Goal: Transaction & Acquisition: Purchase product/service

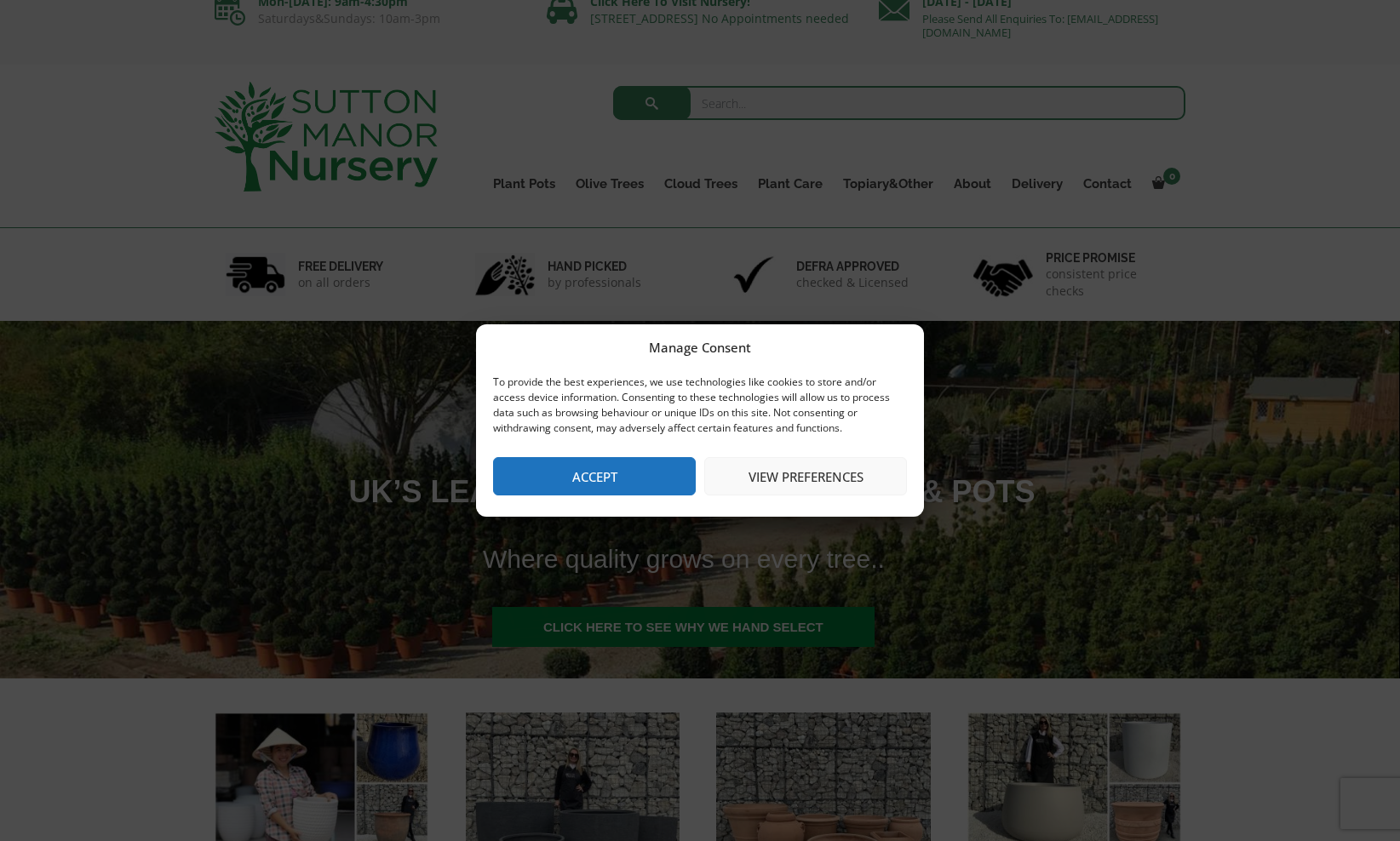
click at [608, 482] on button "Accept" at bounding box center [594, 476] width 203 height 38
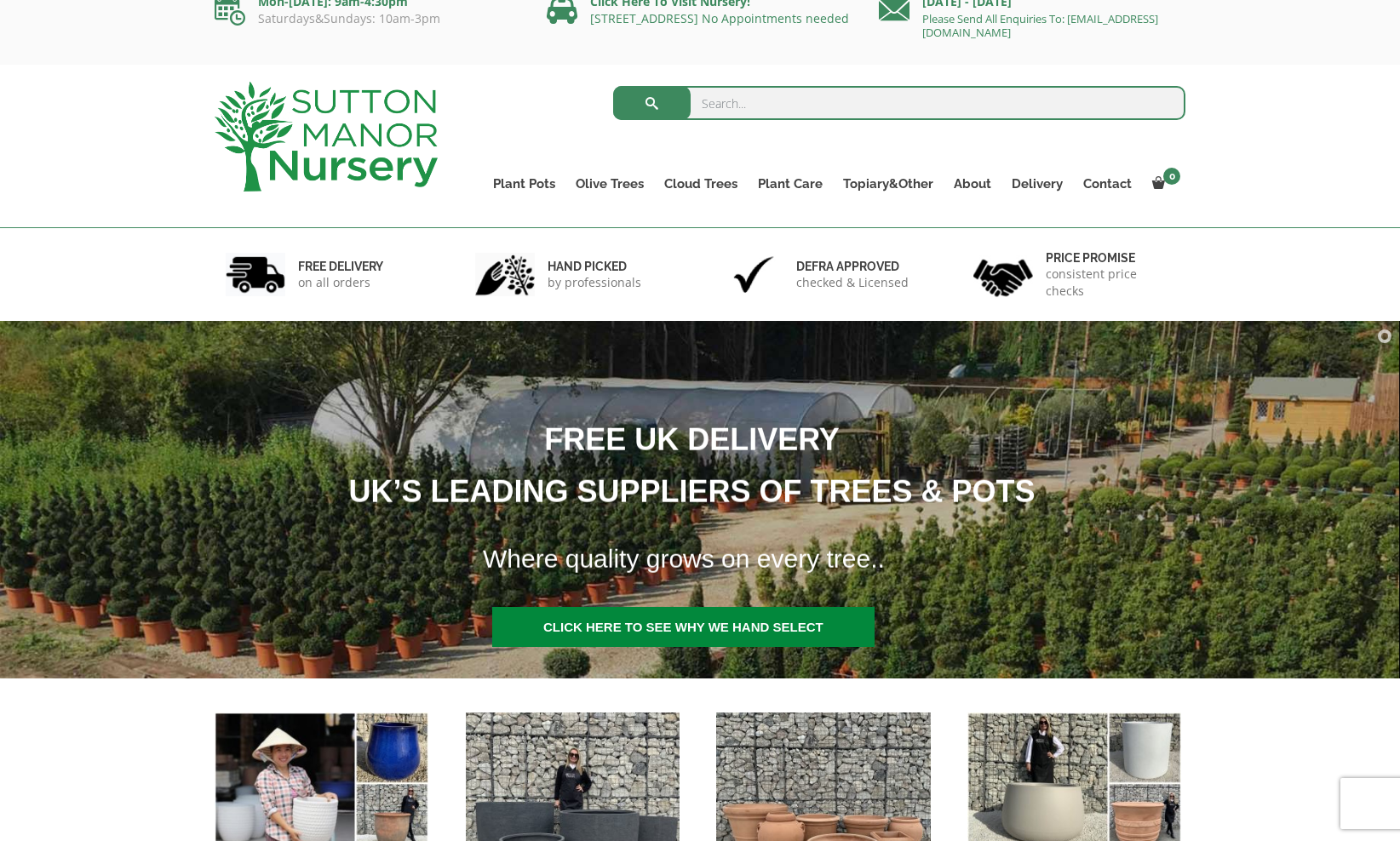
click at [730, 107] on input "search" at bounding box center [899, 103] width 573 height 34
click at [746, 103] on input "search" at bounding box center [899, 103] width 573 height 34
type input "como"
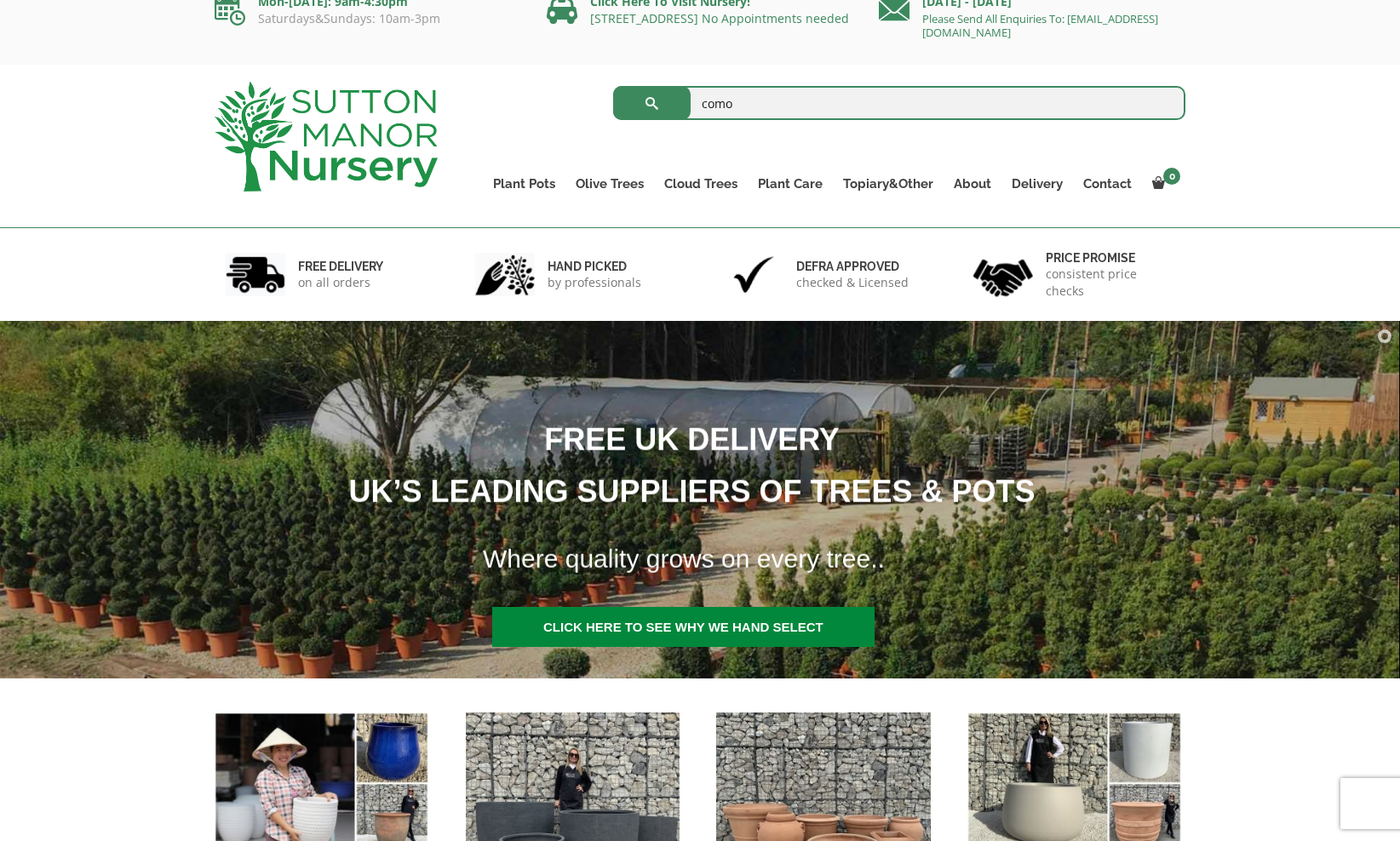
click at [651, 103] on button "submit" at bounding box center [651, 103] width 77 height 34
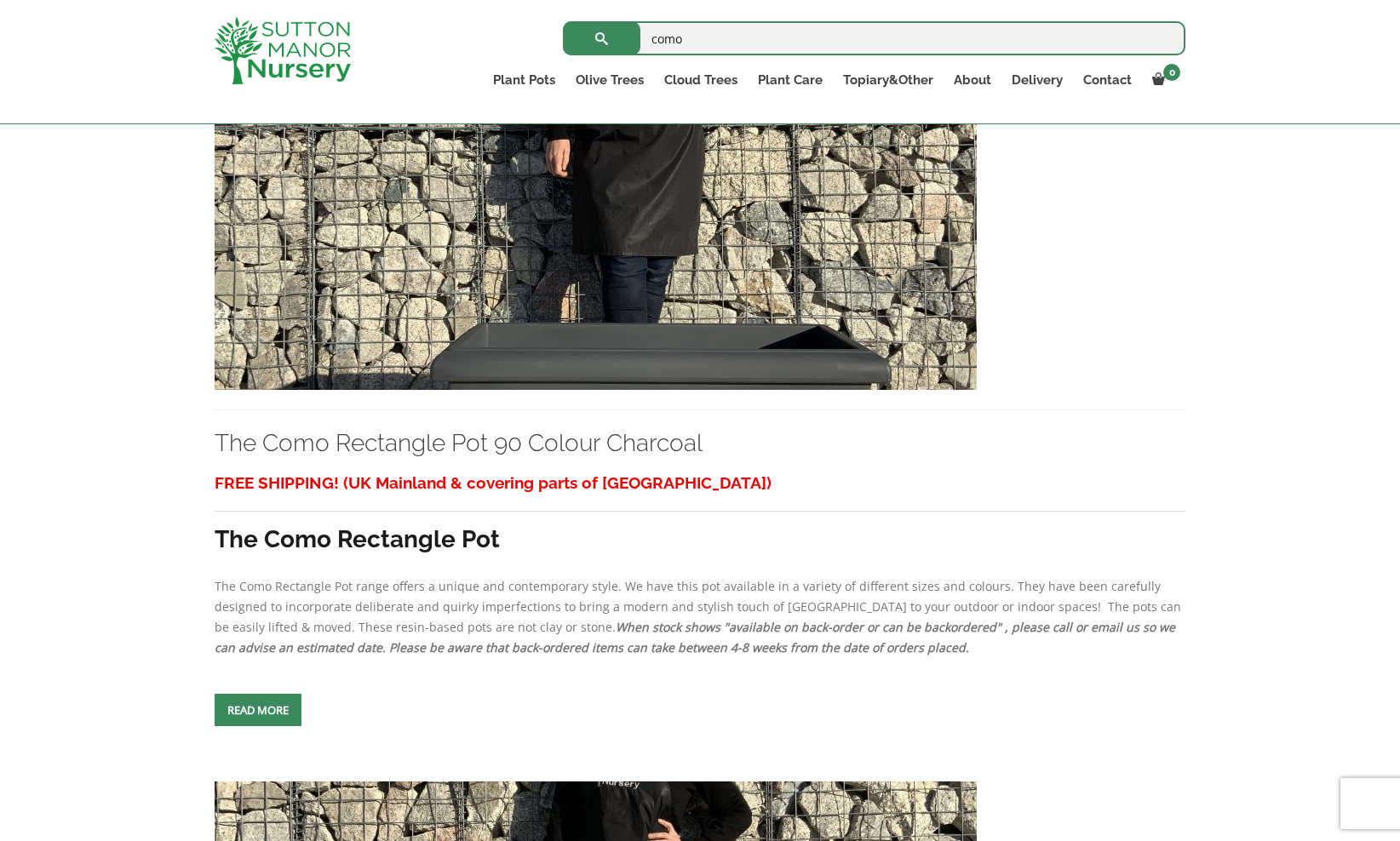
scroll to position [1059, 0]
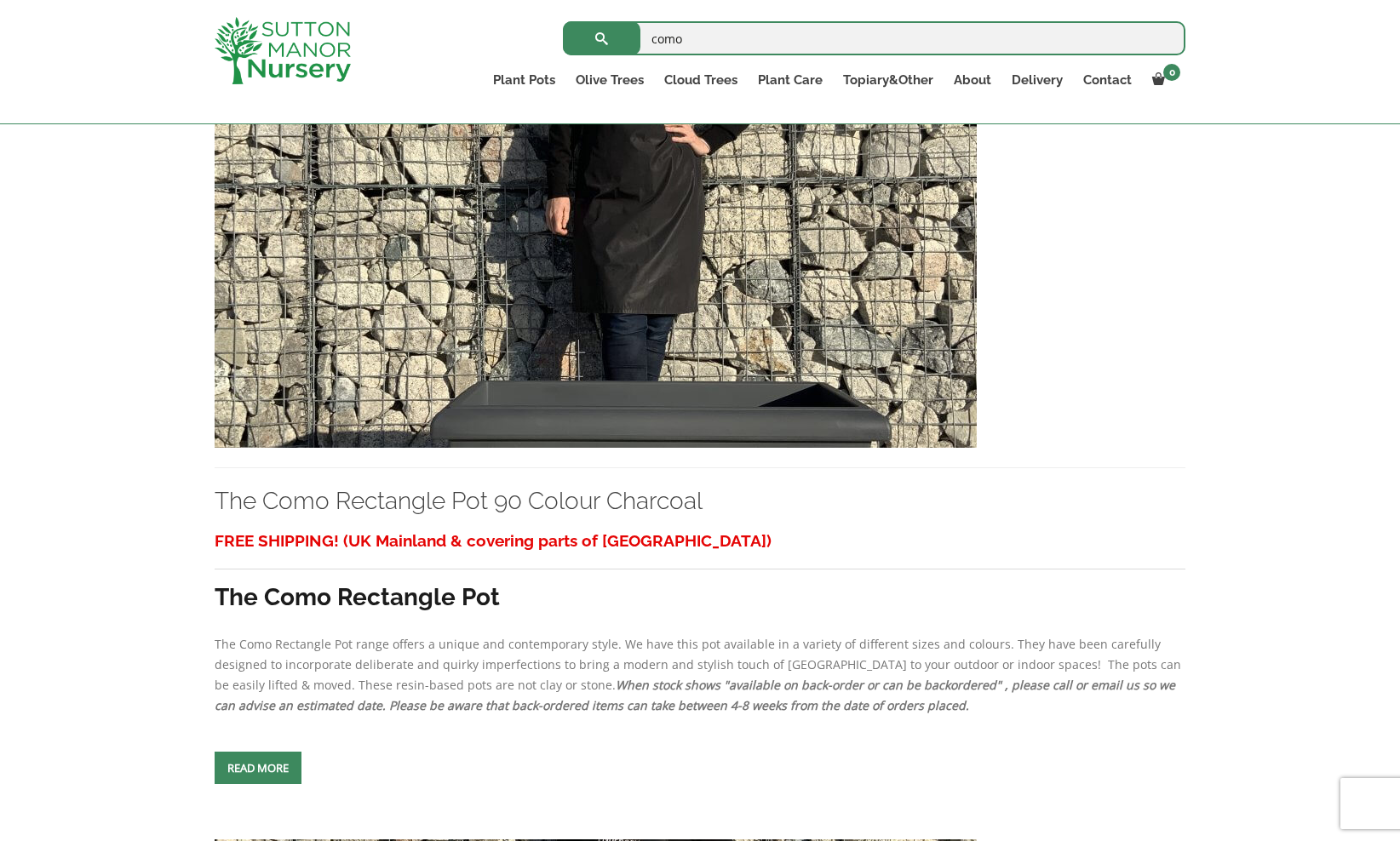
click at [624, 277] on img at bounding box center [595, 265] width 762 height 366
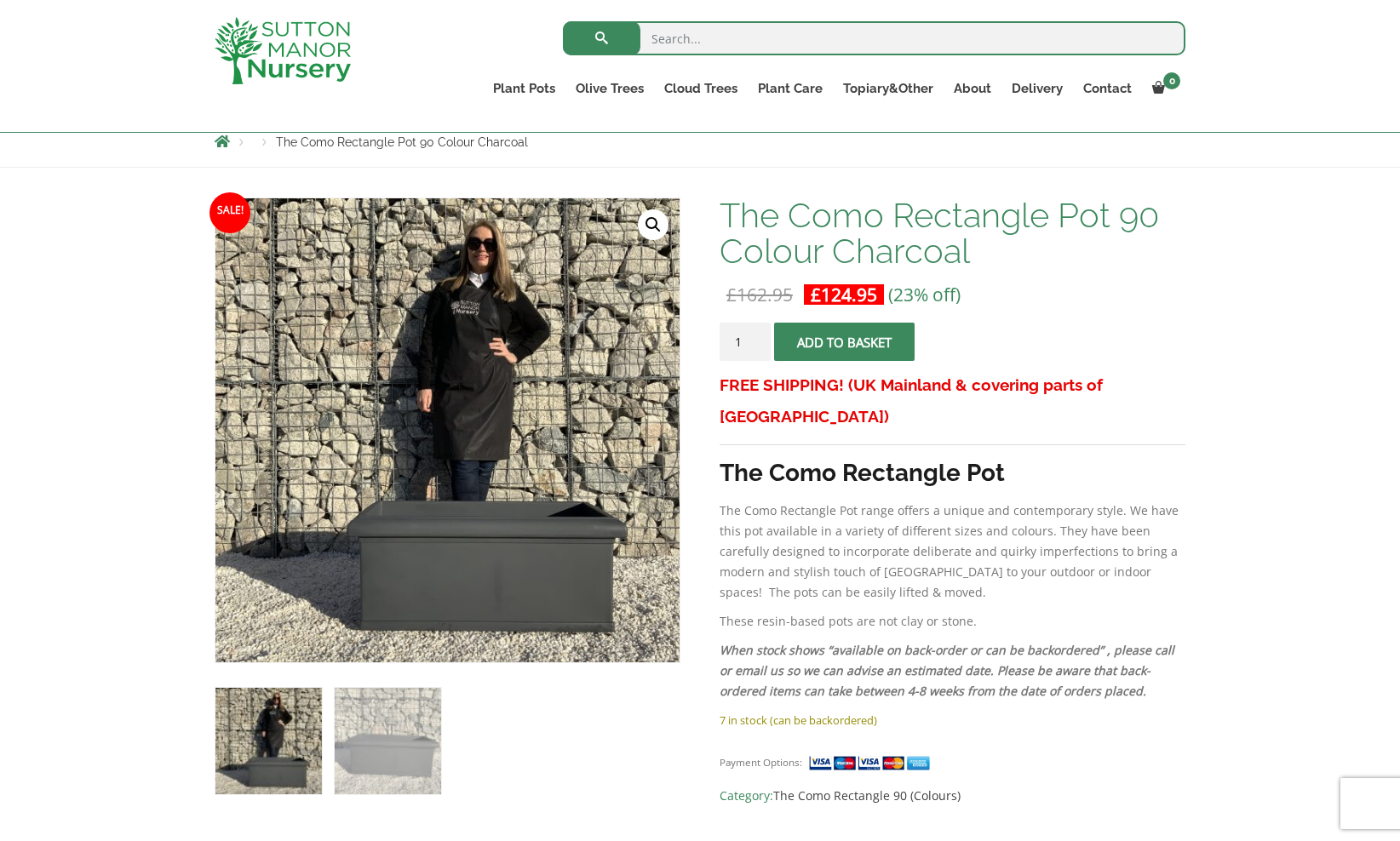
scroll to position [203, 0]
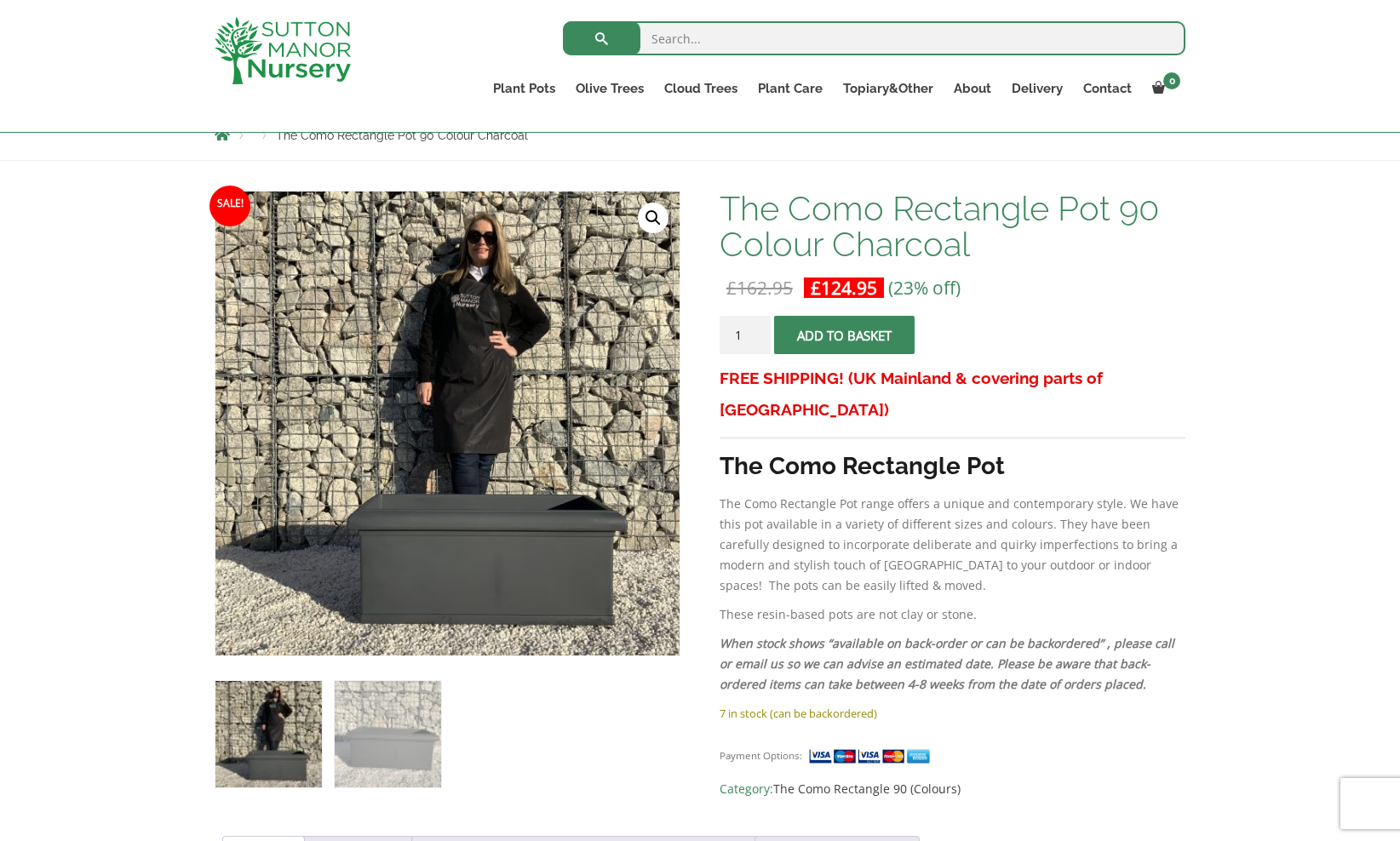
click at [826, 331] on button "Add to basket" at bounding box center [844, 335] width 141 height 38
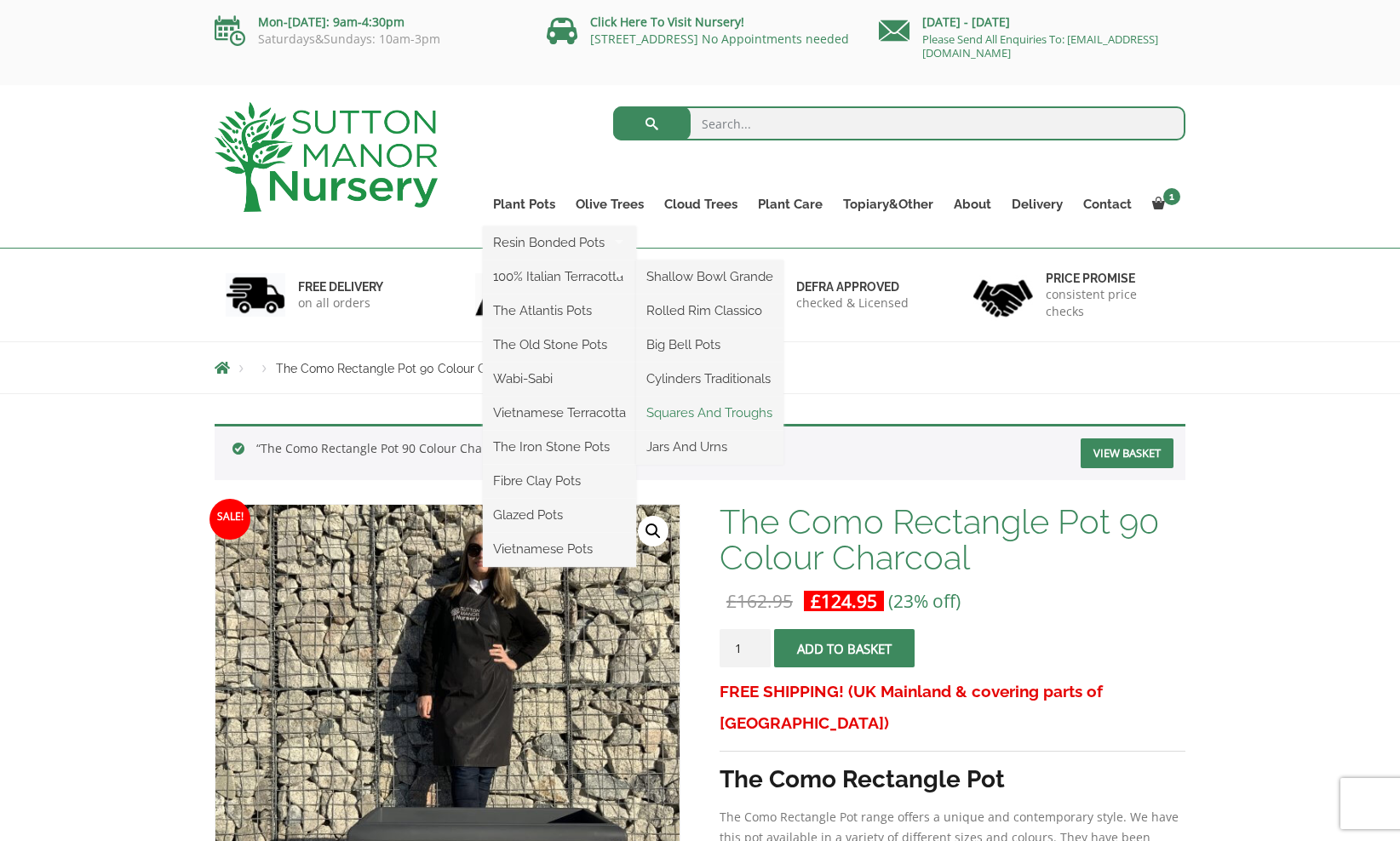
click at [680, 412] on link "Squares And Troughs" at bounding box center [709, 413] width 147 height 26
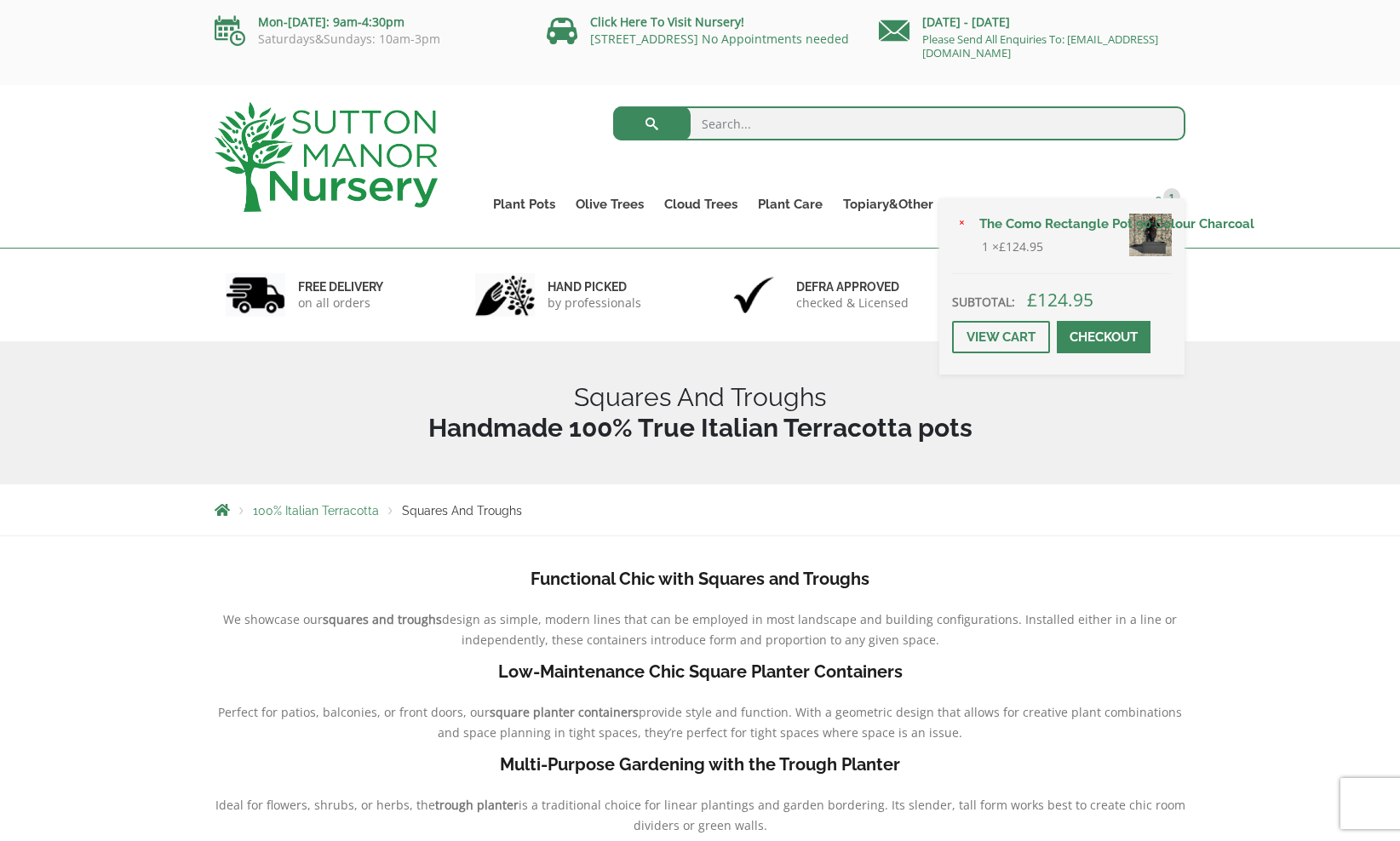
click at [1164, 197] on span "1" at bounding box center [1172, 197] width 17 height 17
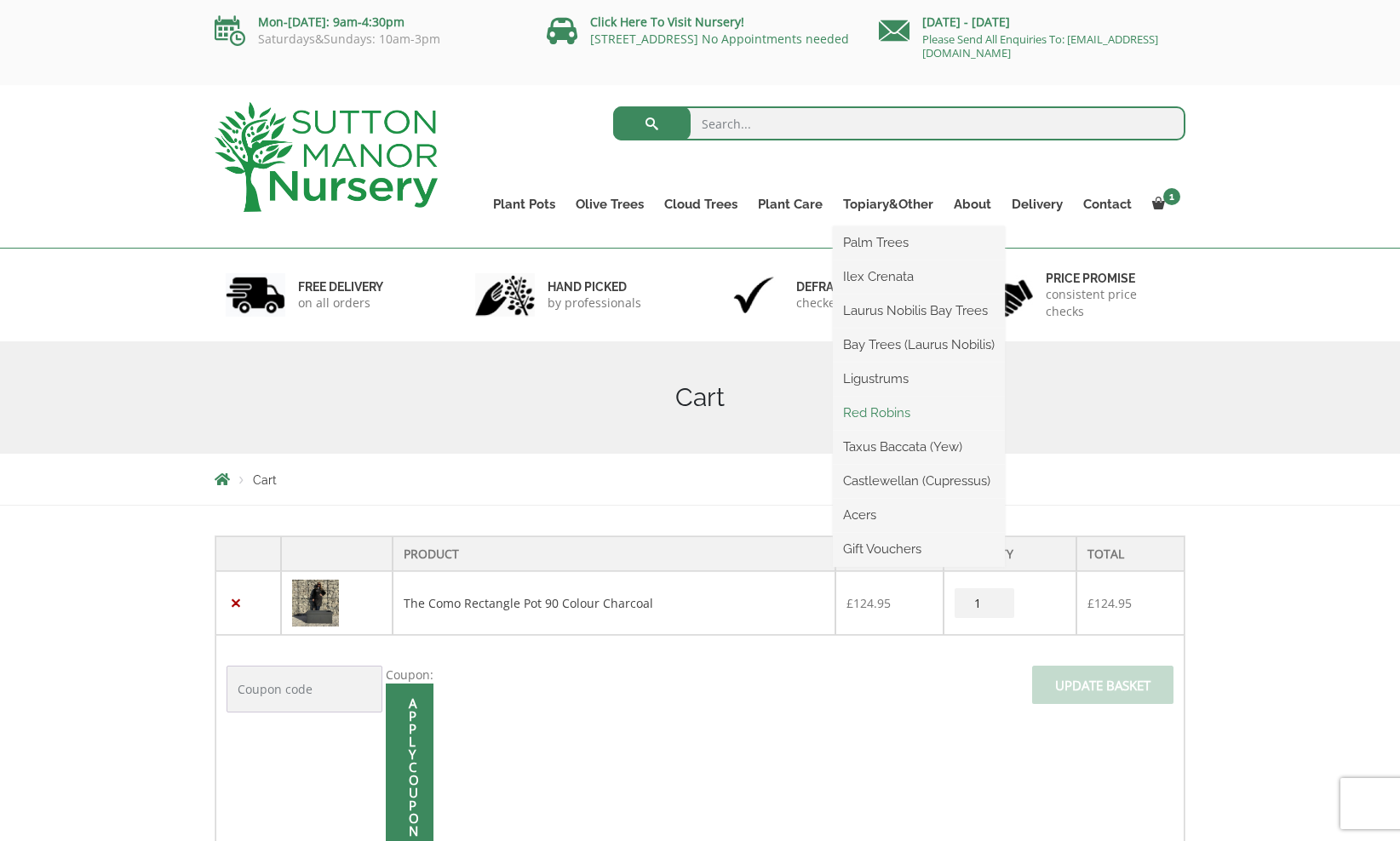
click at [874, 414] on link "Red Robins" at bounding box center [919, 413] width 172 height 26
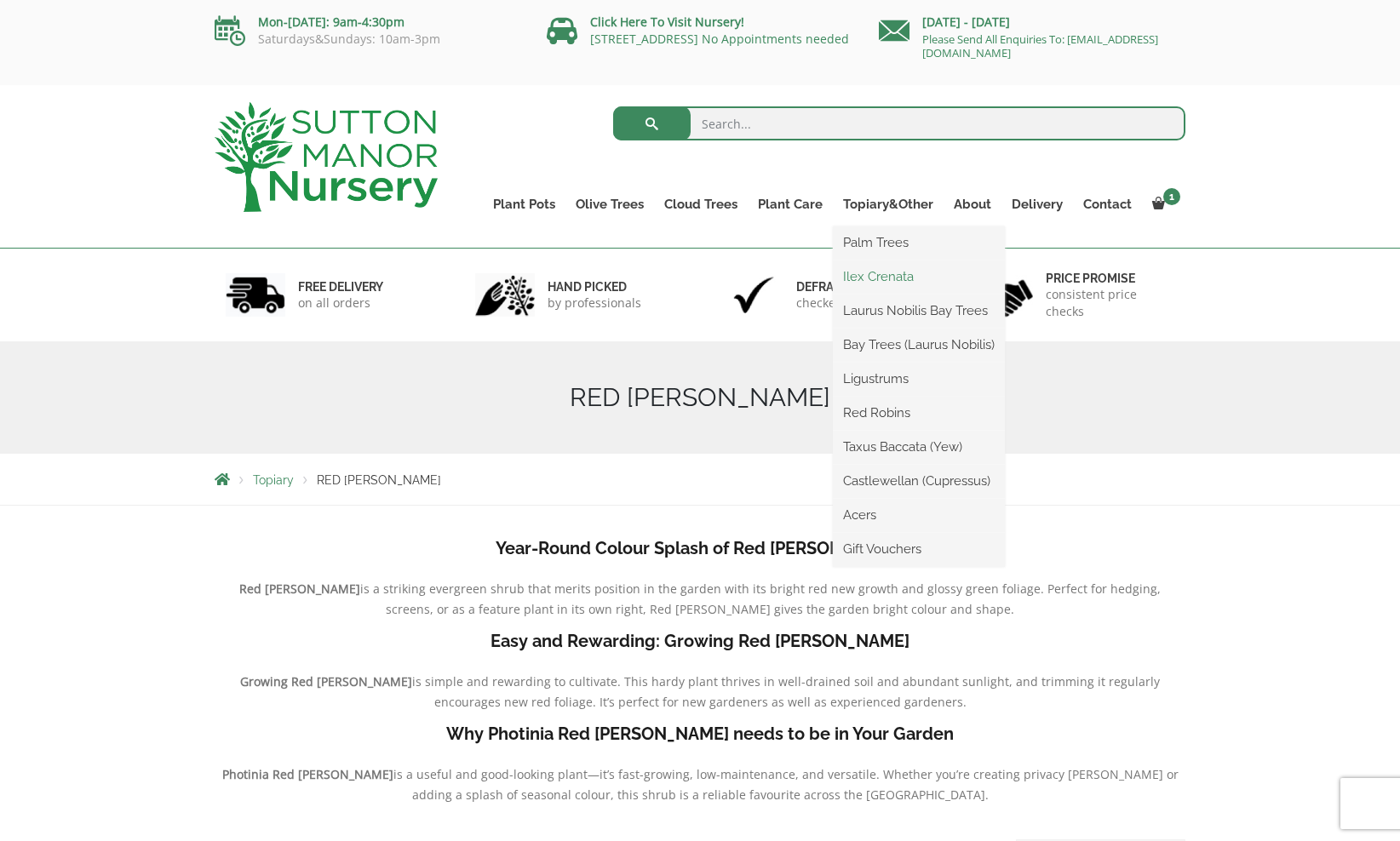
click at [874, 273] on link "Ilex Crenata" at bounding box center [919, 277] width 172 height 26
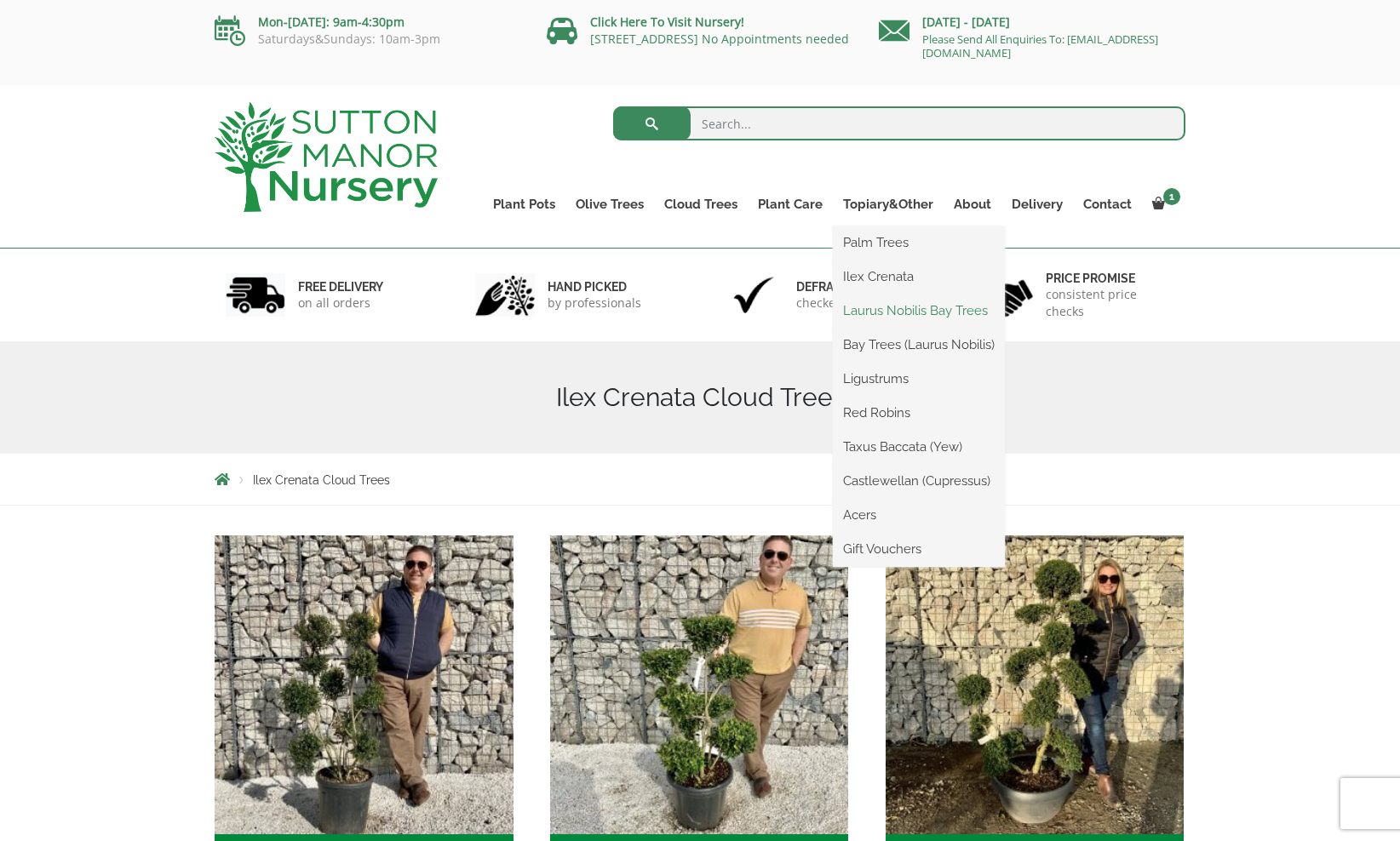
click at [872, 318] on link "Laurus Nobilis Bay Trees" at bounding box center [919, 311] width 172 height 26
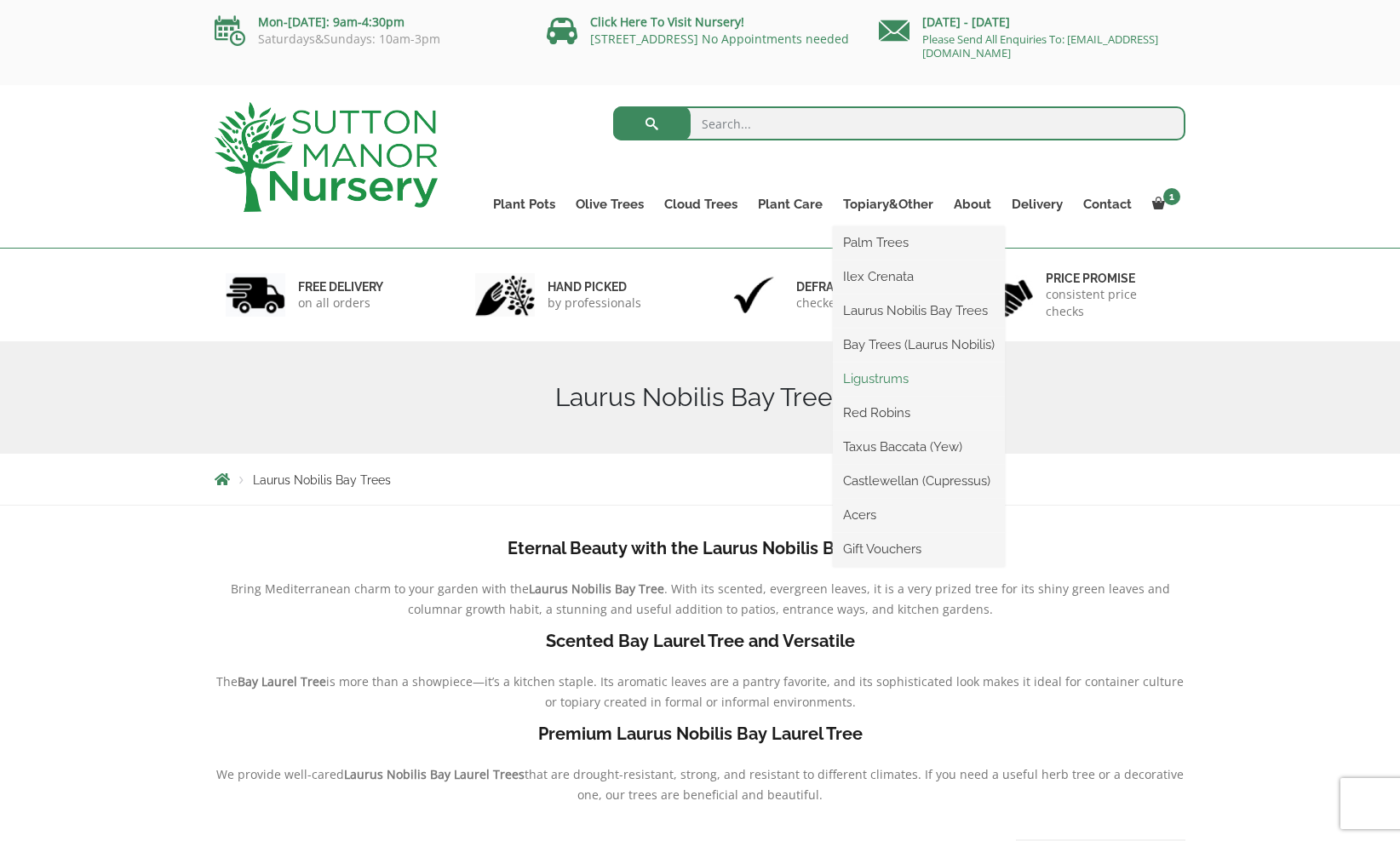
click at [879, 383] on link "Ligustrums" at bounding box center [919, 379] width 172 height 26
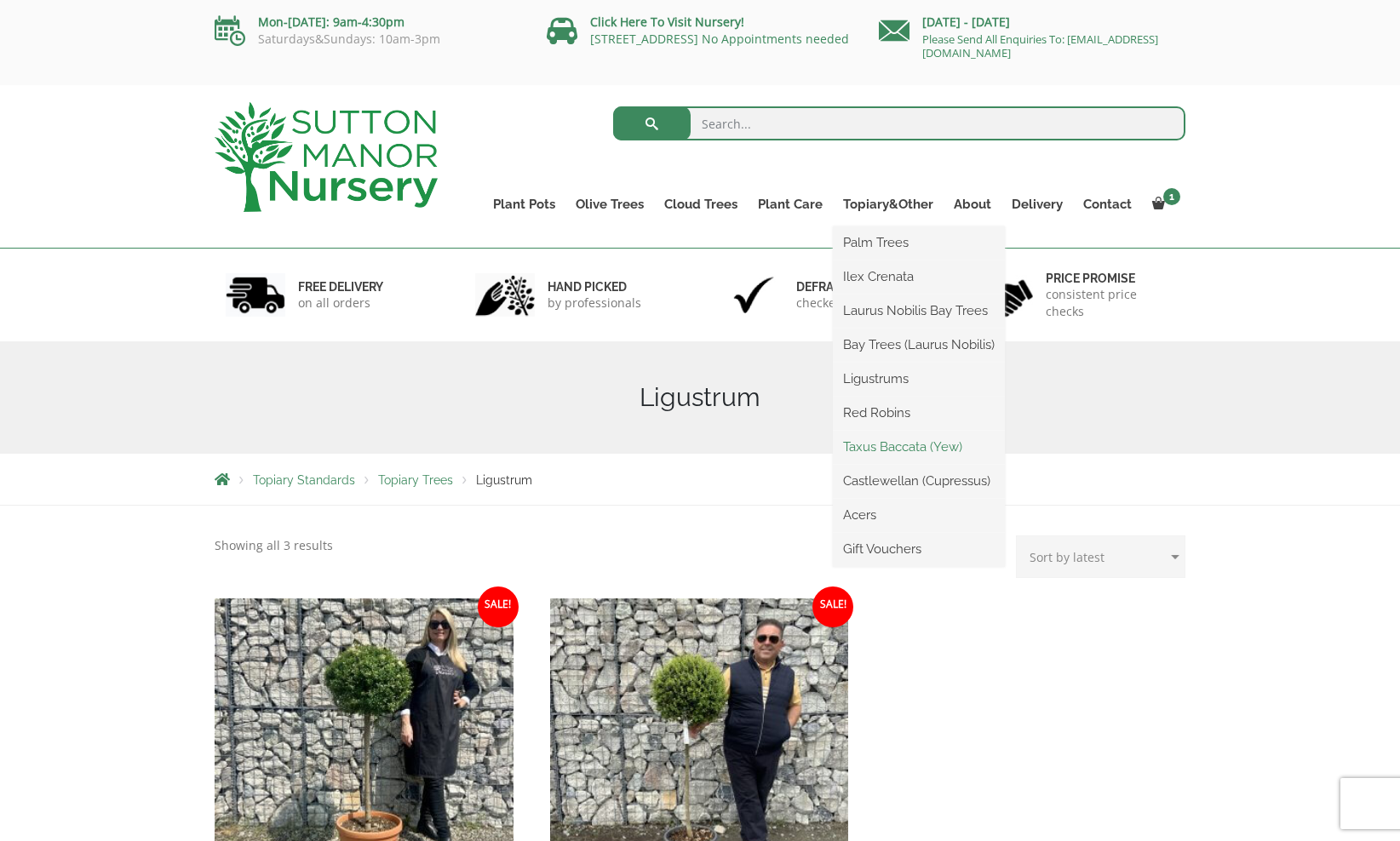
click at [875, 443] on link "Taxus Baccata (Yew)" at bounding box center [919, 447] width 172 height 26
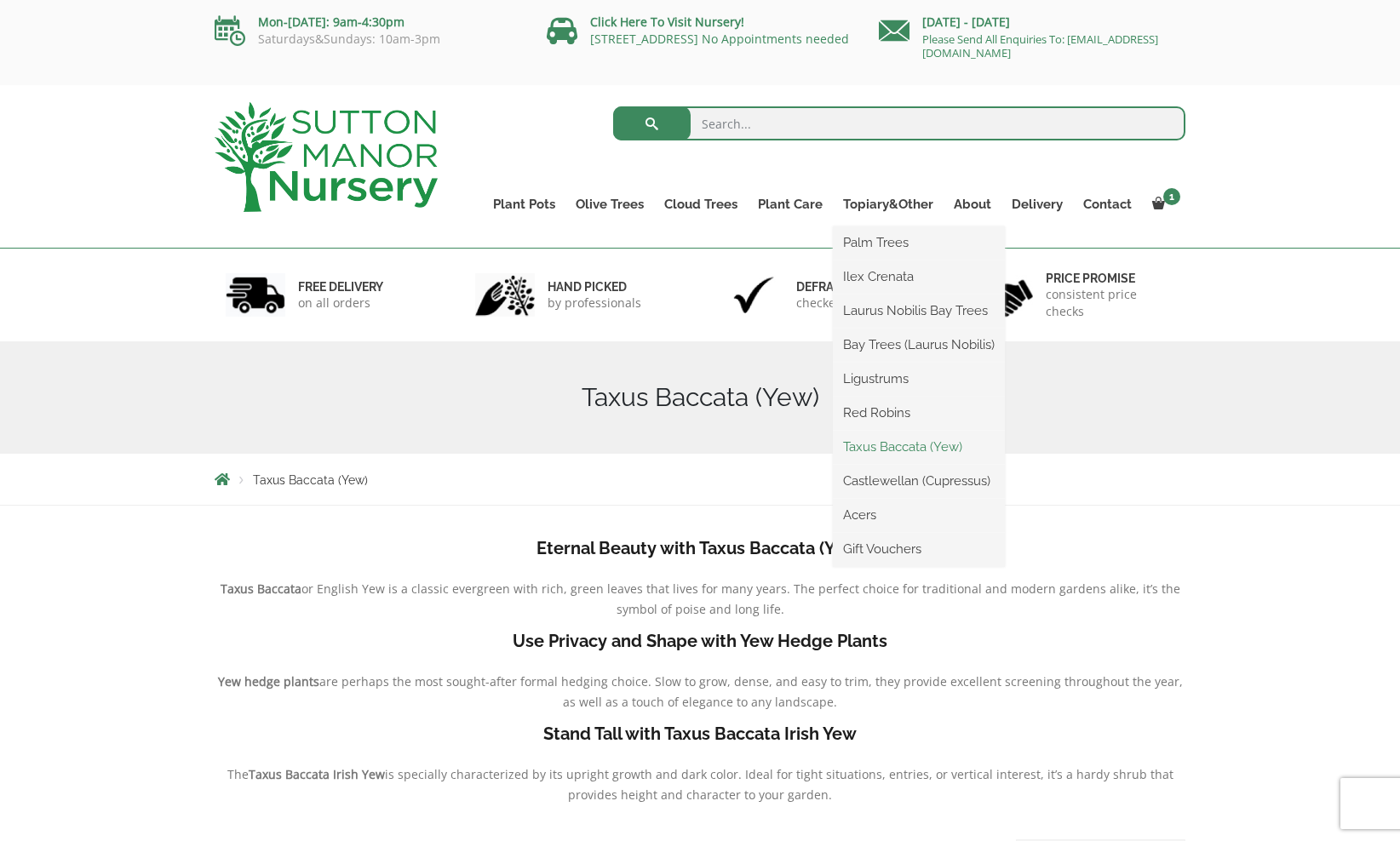
click at [870, 446] on link "Taxus Baccata (Yew)" at bounding box center [919, 447] width 172 height 26
click at [868, 482] on link "Castlewellan (Cupressus)" at bounding box center [919, 481] width 172 height 26
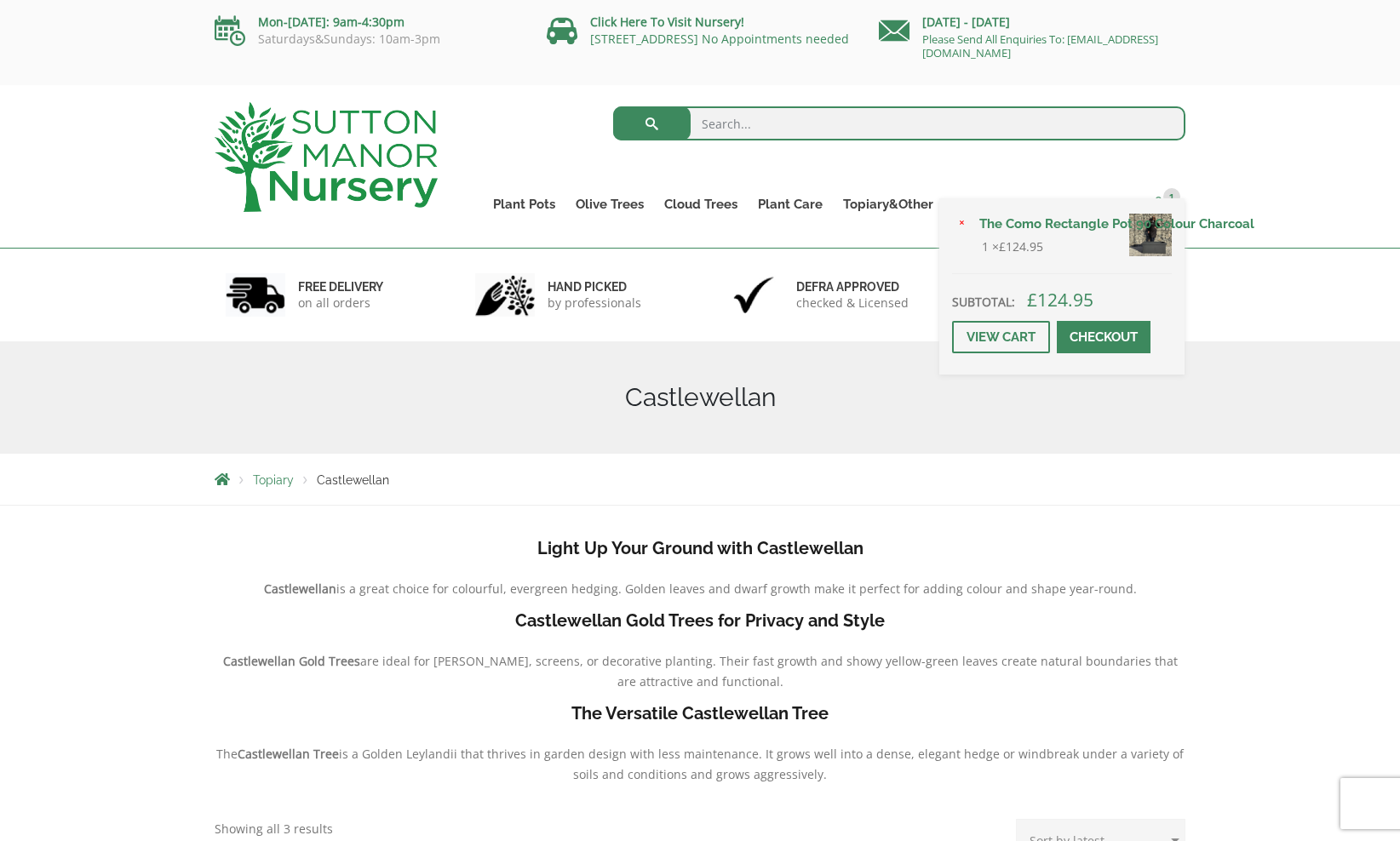
click at [1160, 208] on span at bounding box center [1158, 203] width 13 height 13
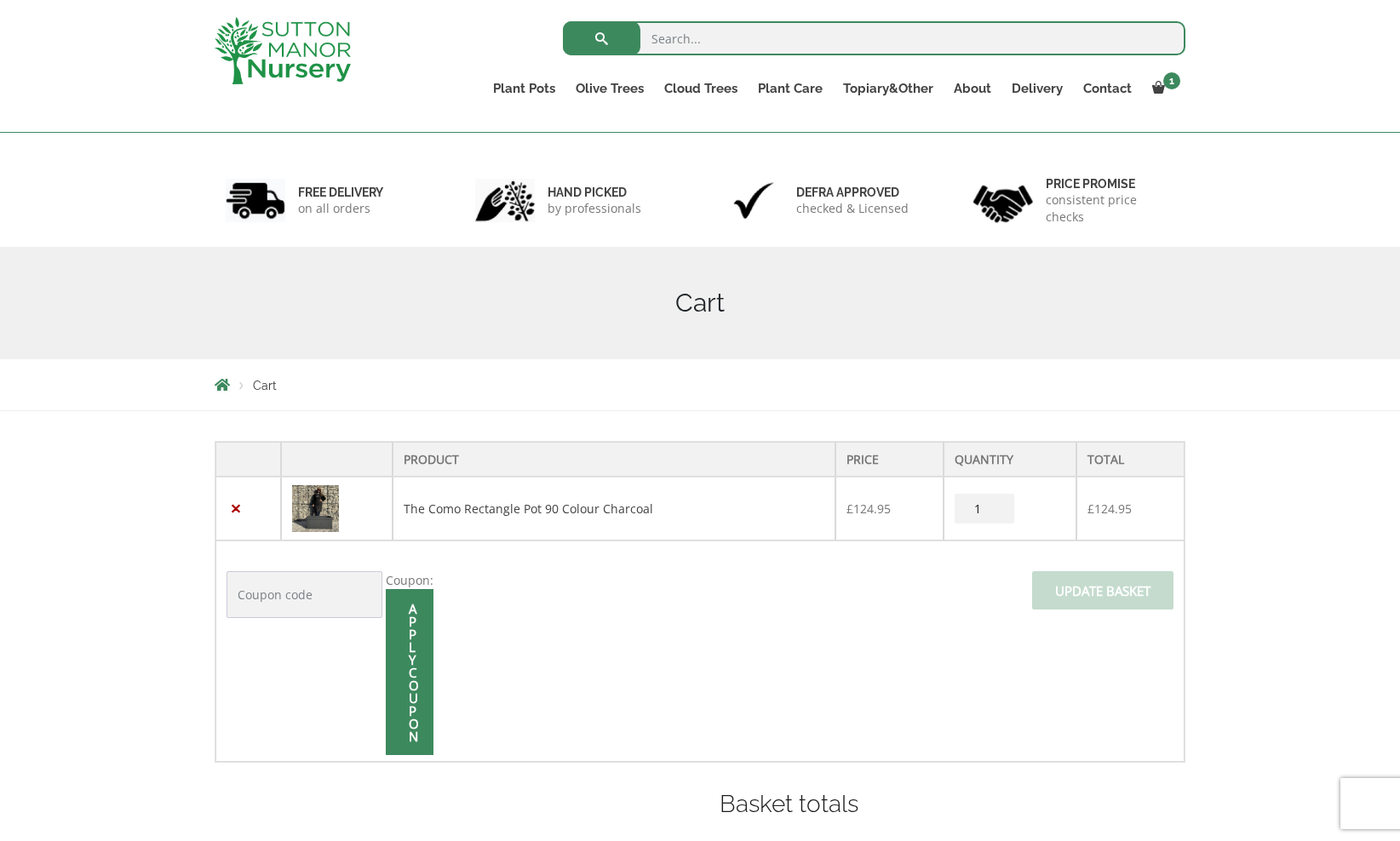
scroll to position [98, 0]
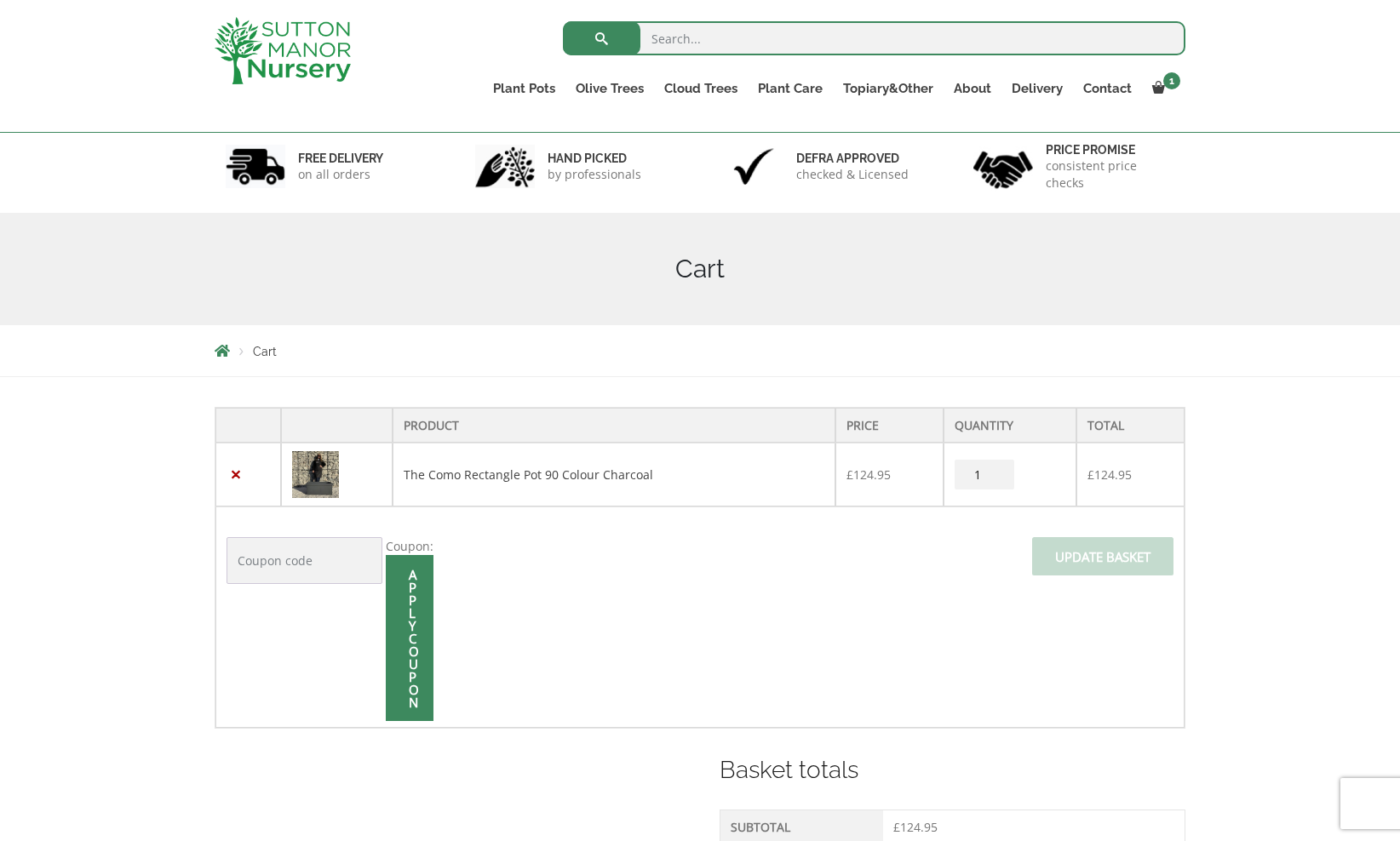
click at [1008, 289] on div "Cart" at bounding box center [700, 269] width 996 height 112
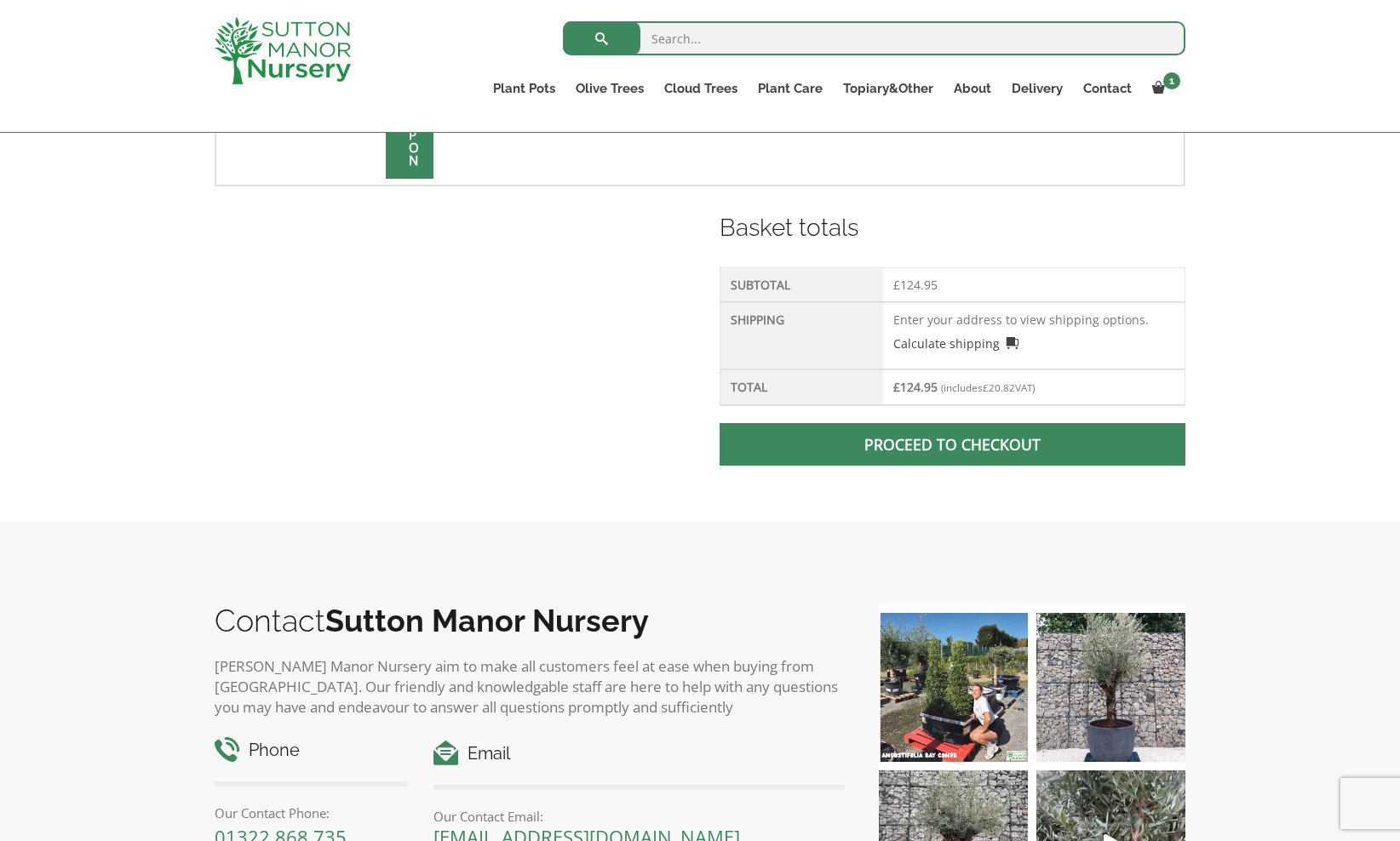
scroll to position [653, 0]
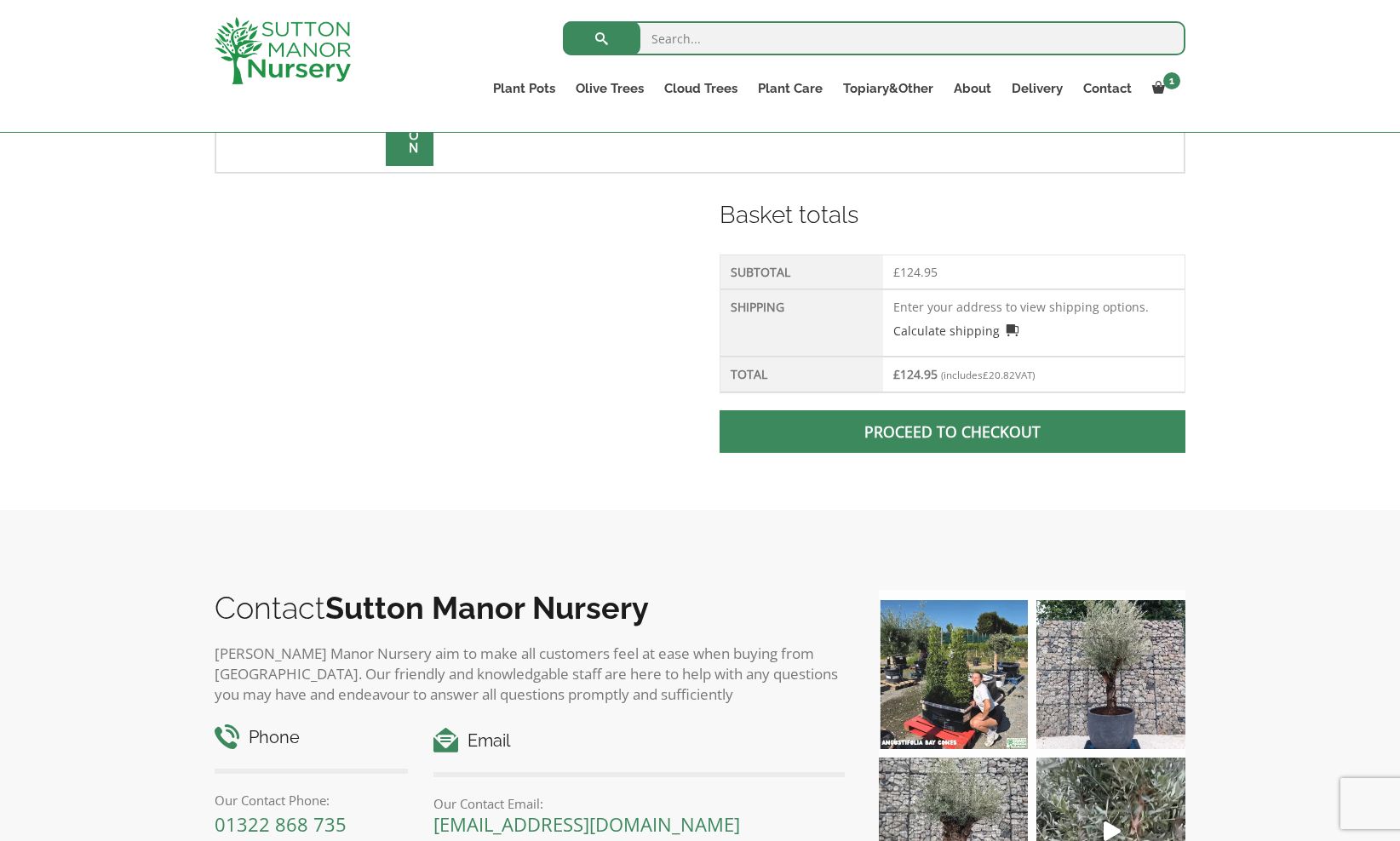
click at [949, 441] on link "Proceed to checkout" at bounding box center [952, 432] width 466 height 43
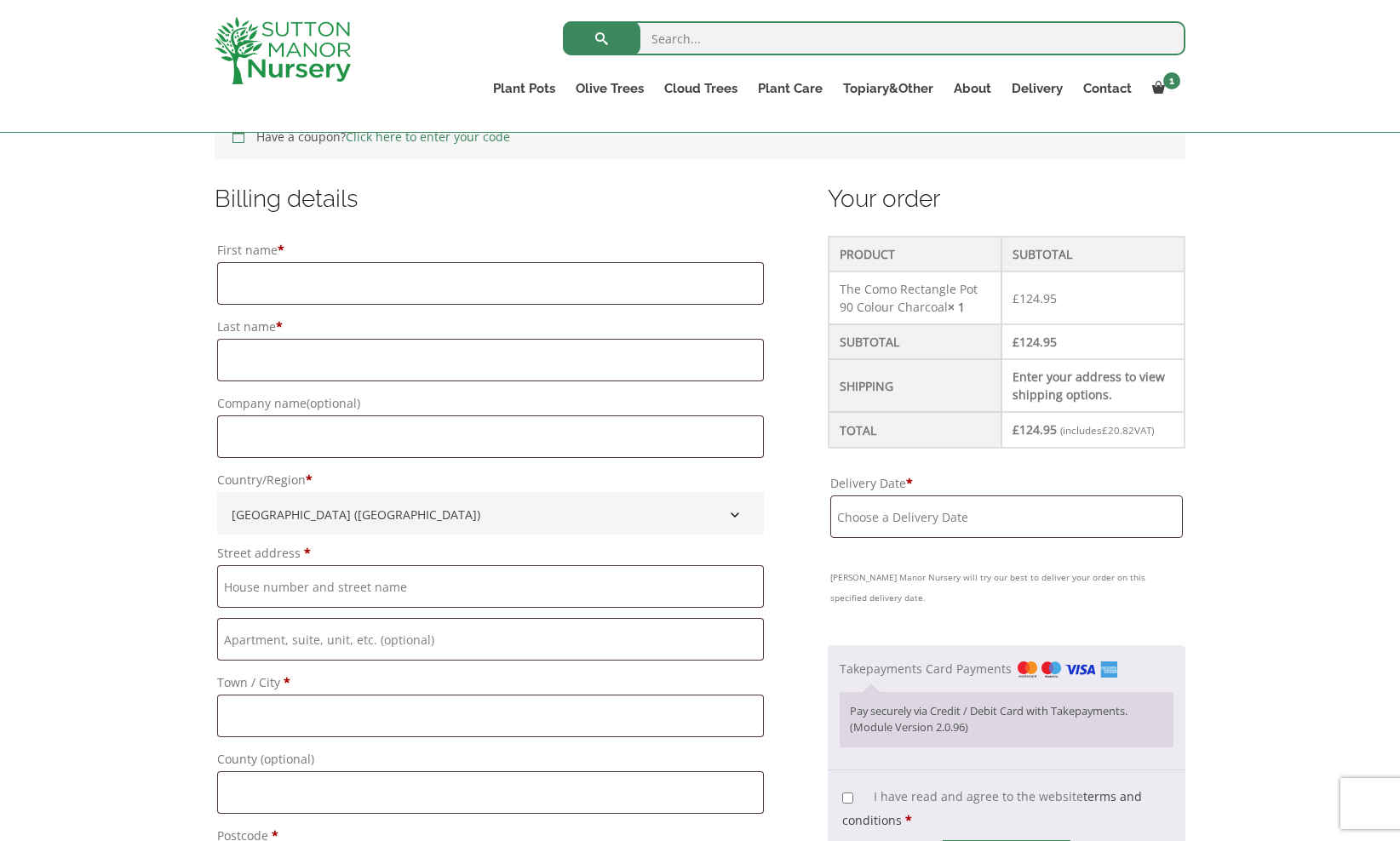
scroll to position [323, 0]
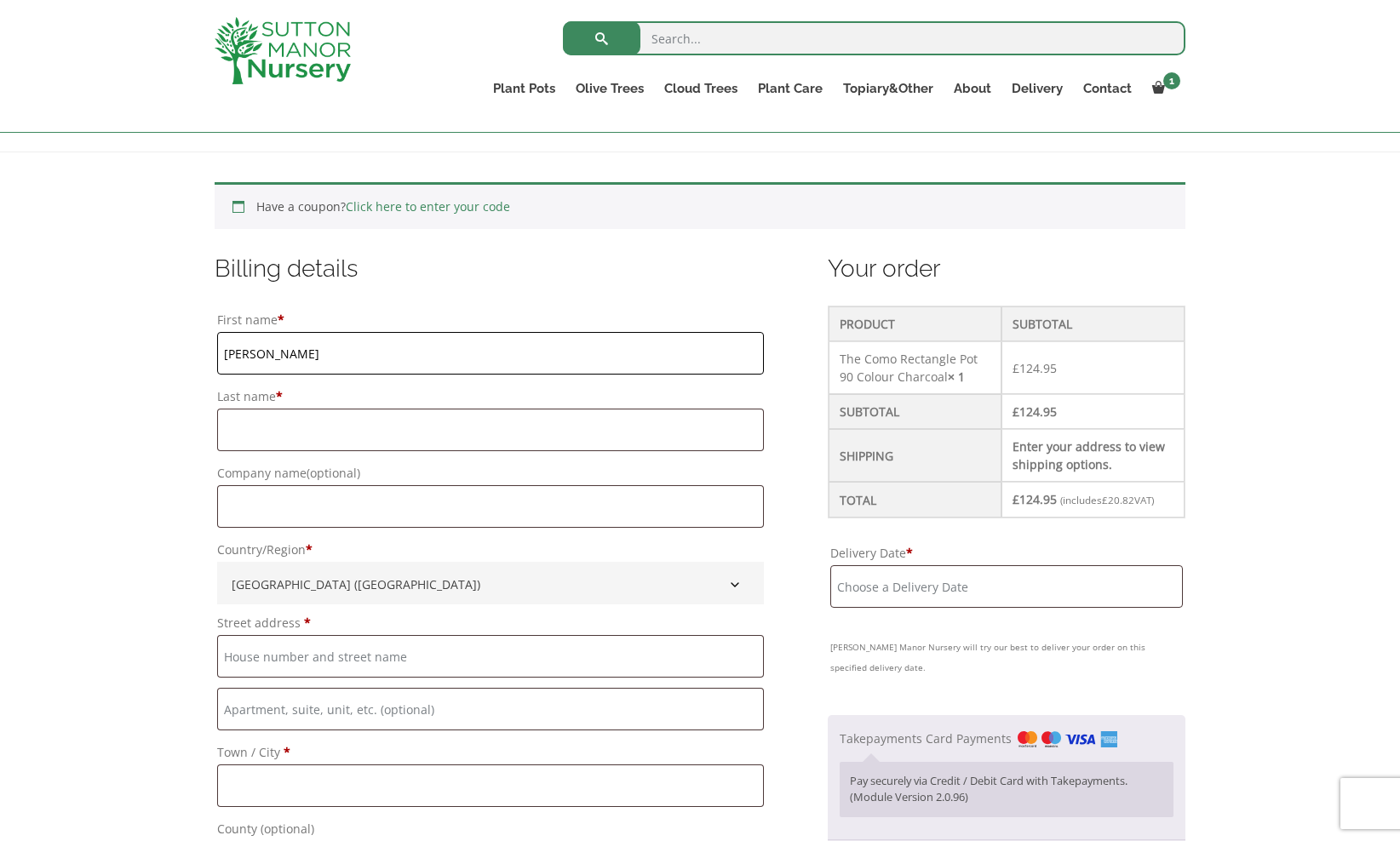
type input "[PERSON_NAME]"
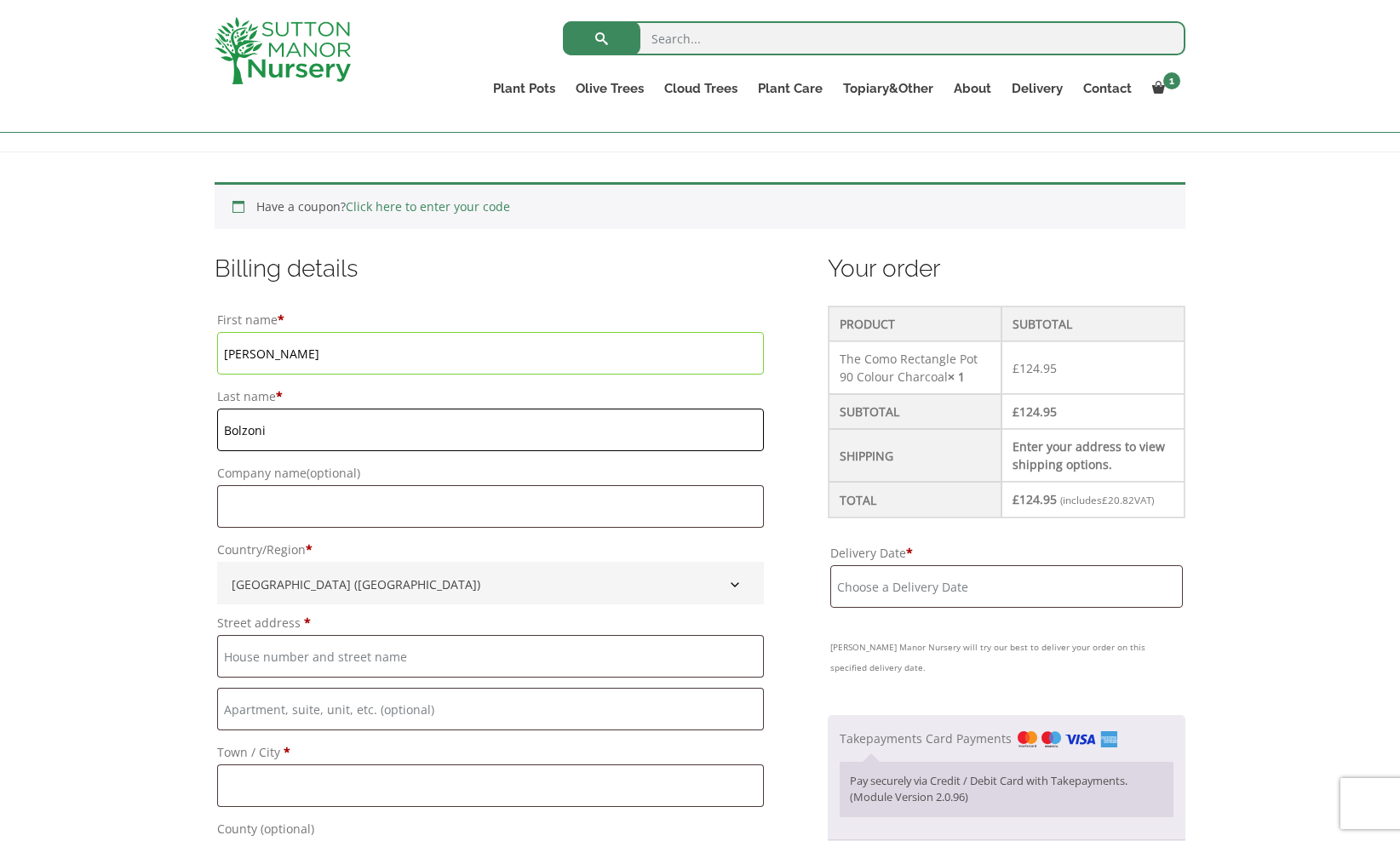
type input "Bolzoni"
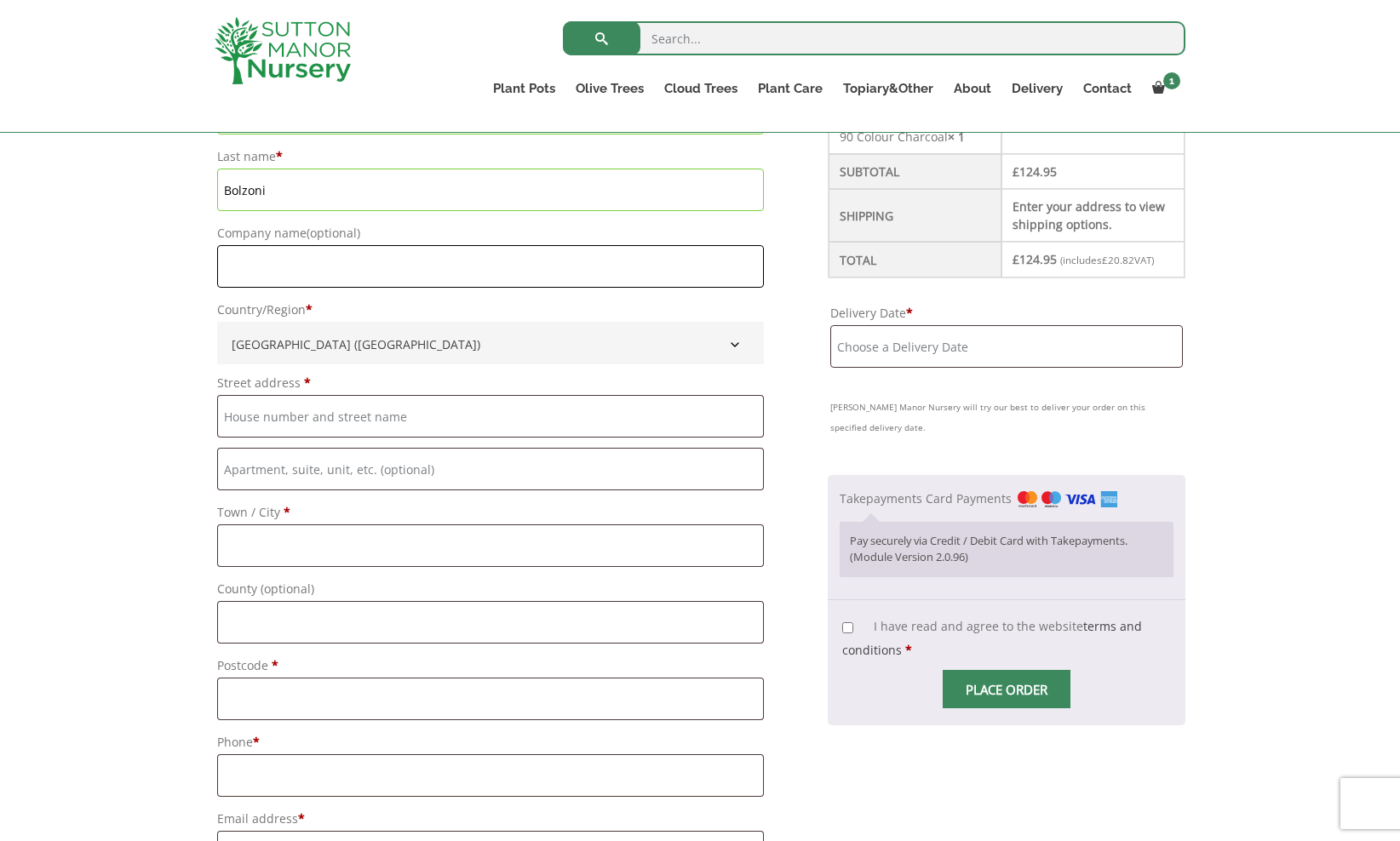
scroll to position [592, 0]
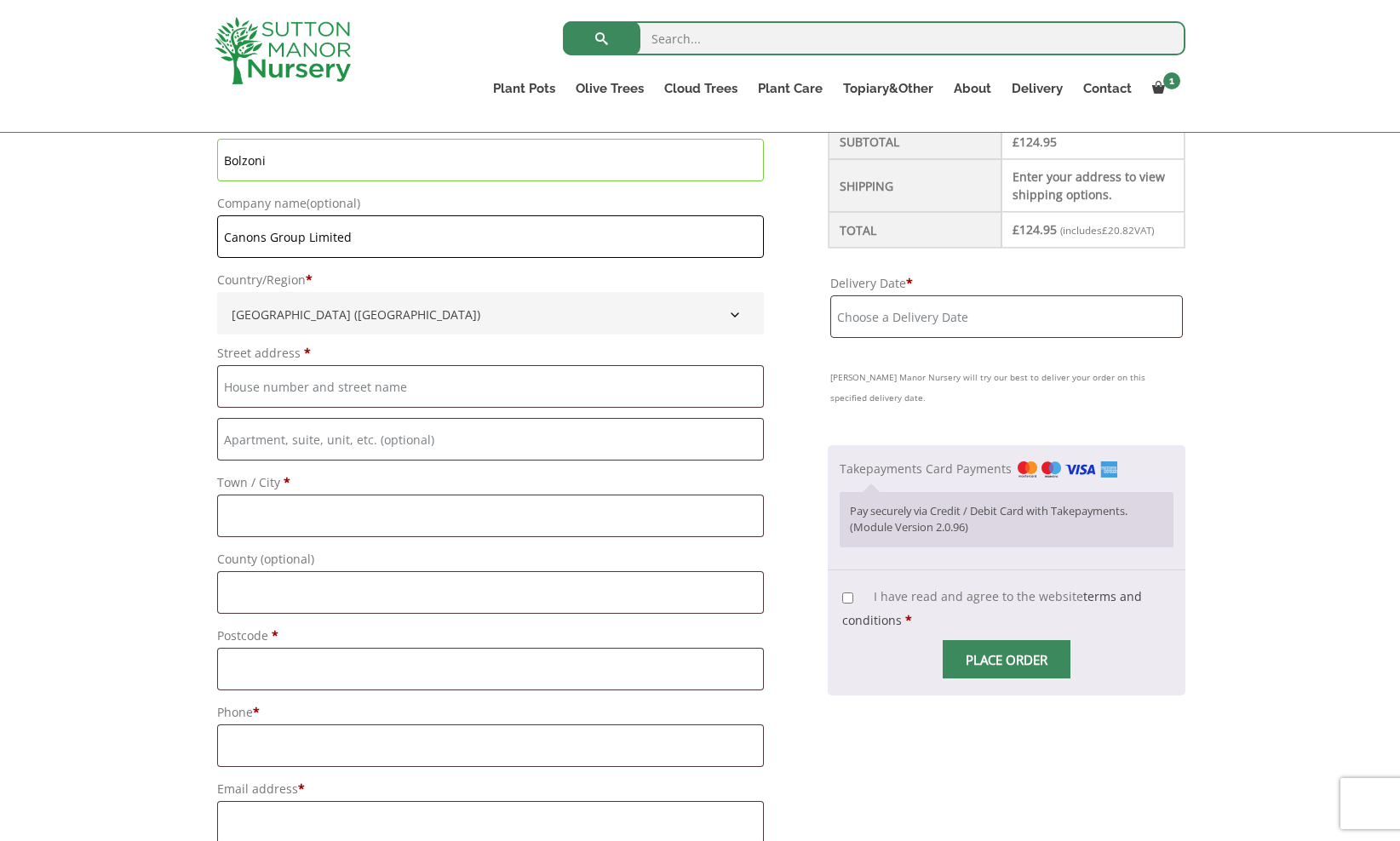
type input "Canons Group Limited"
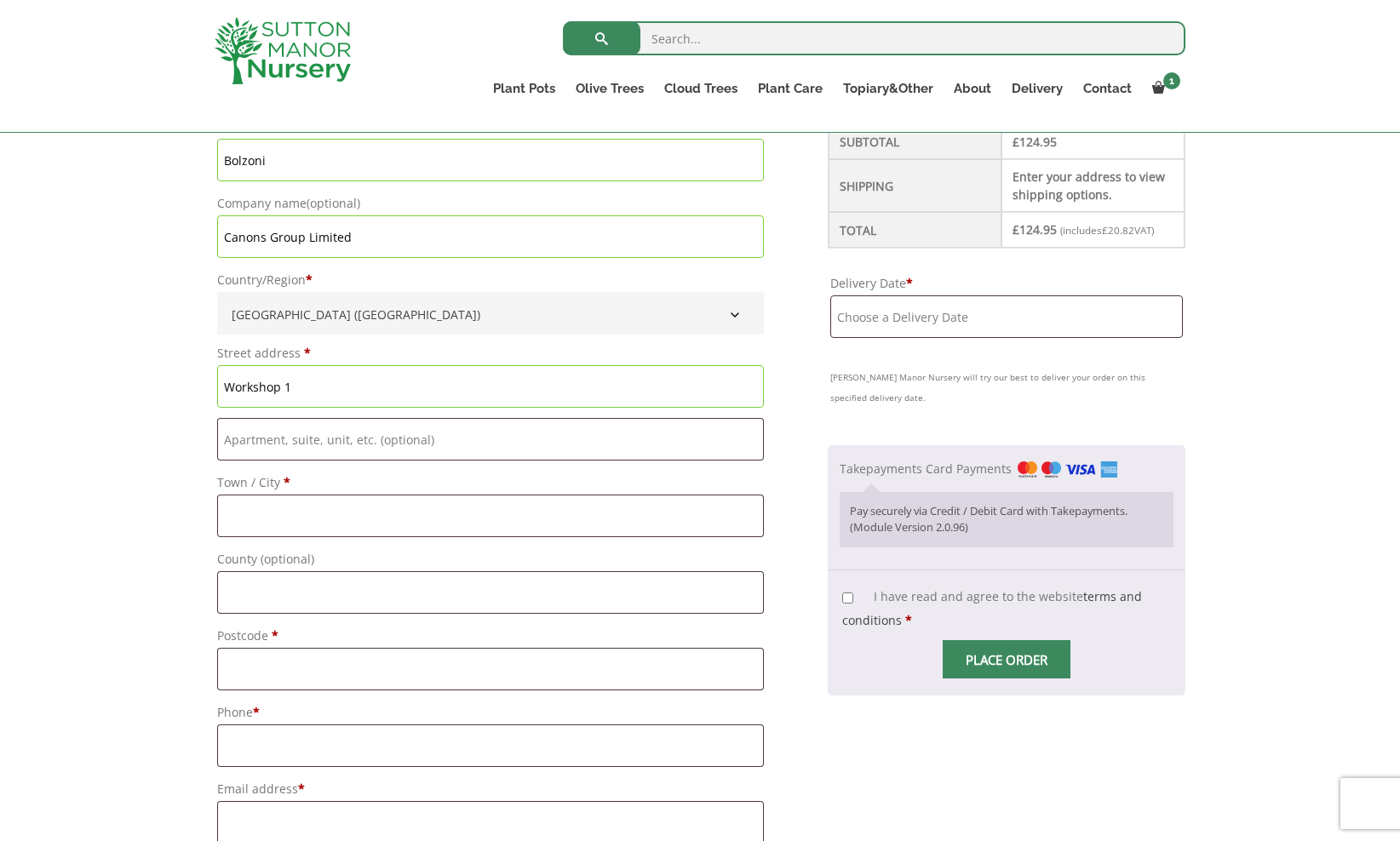
click at [327, 382] on input "Workshop 1" at bounding box center [491, 386] width 547 height 43
type input "Workshop [STREET_ADDRESS]"
type input "[GEOGRAPHIC_DATA]"
click at [130, 607] on div "Have a coupon? Click here to enter your code Apply coupon Billing details First…" at bounding box center [700, 792] width 1400 height 1820
type input "N1 2HY"
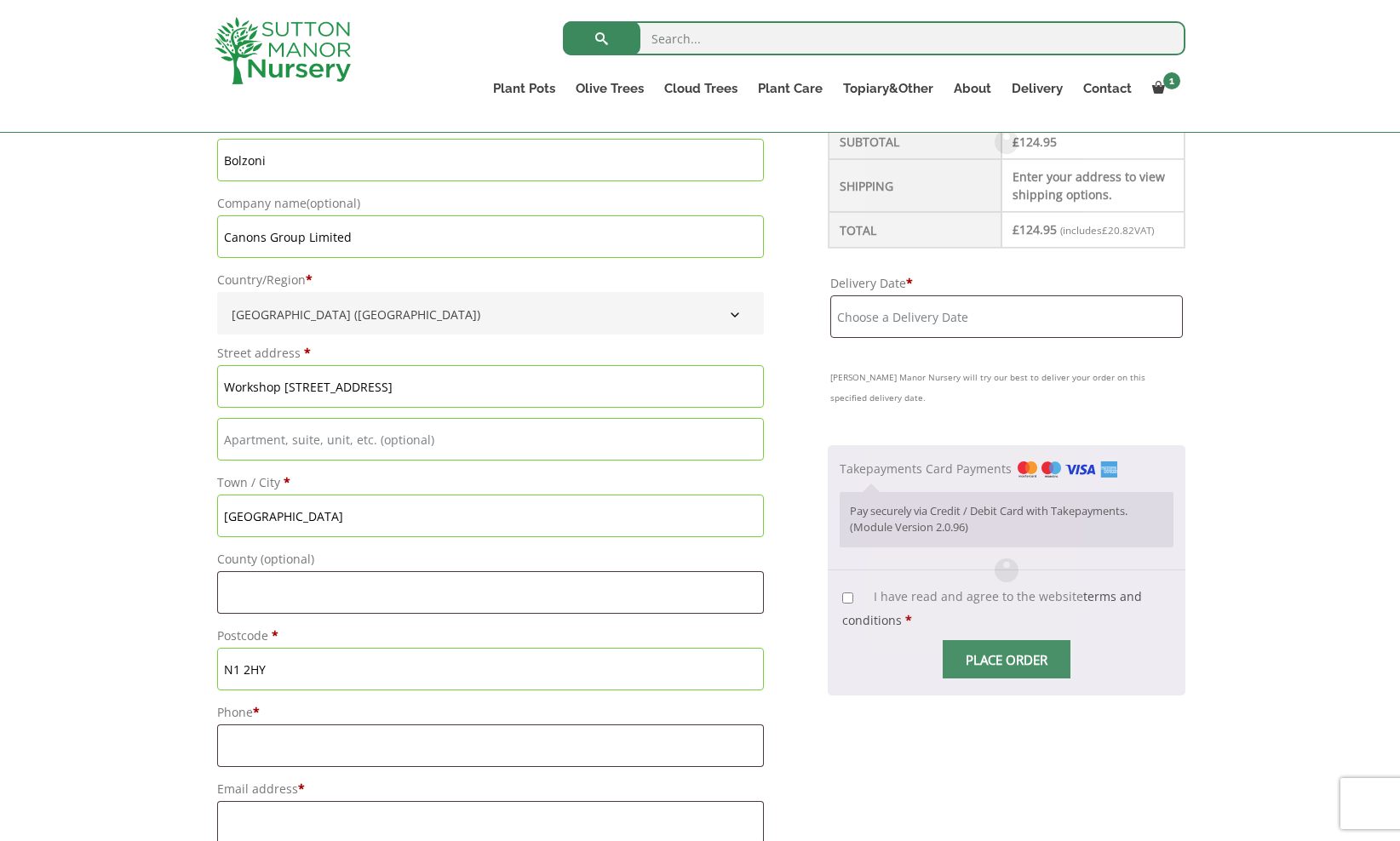
click at [151, 647] on div "Have a coupon? Click here to enter your code Apply coupon Billing details First…" at bounding box center [700, 792] width 1400 height 1820
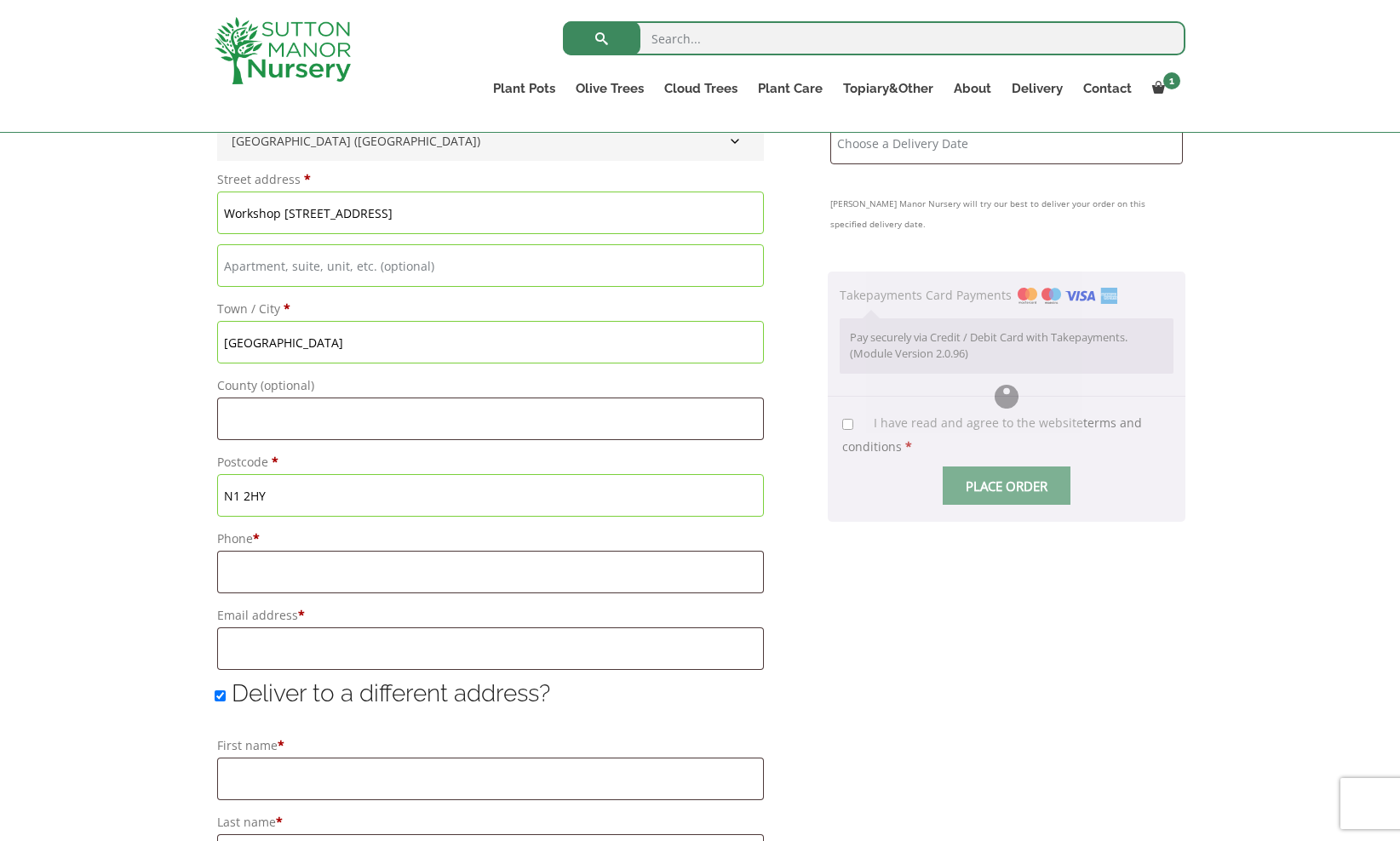
scroll to position [834, 0]
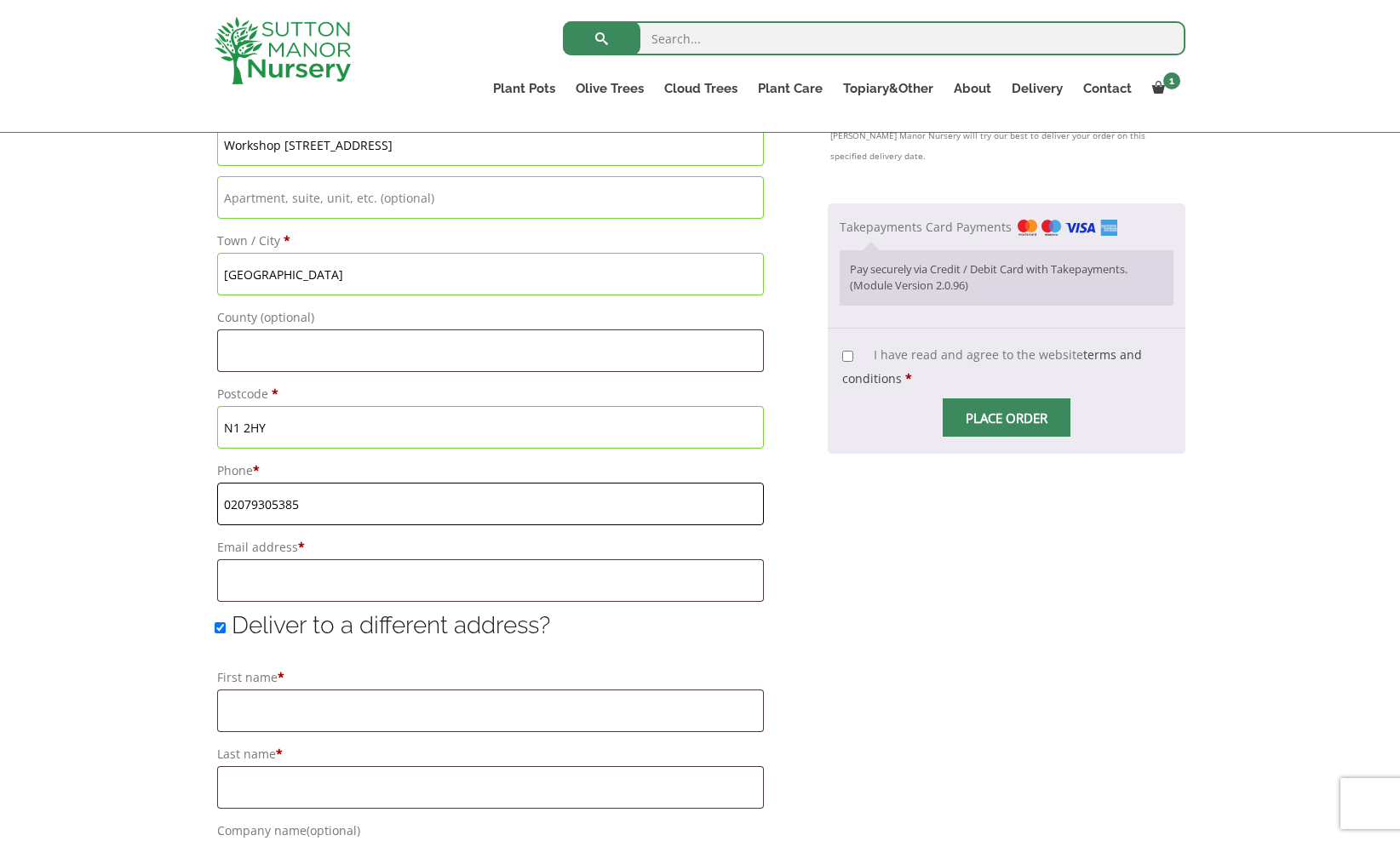
type input "02079305385"
type input "a"
click at [144, 601] on div "Have a coupon? Click here to enter your code Apply coupon Billing details First…" at bounding box center [700, 551] width 1400 height 1820
drag, startPoint x: 272, startPoint y: 583, endPoint x: 221, endPoint y: 580, distance: 51.1
click at [221, 580] on input "bespoke@canons.com" at bounding box center [491, 581] width 547 height 43
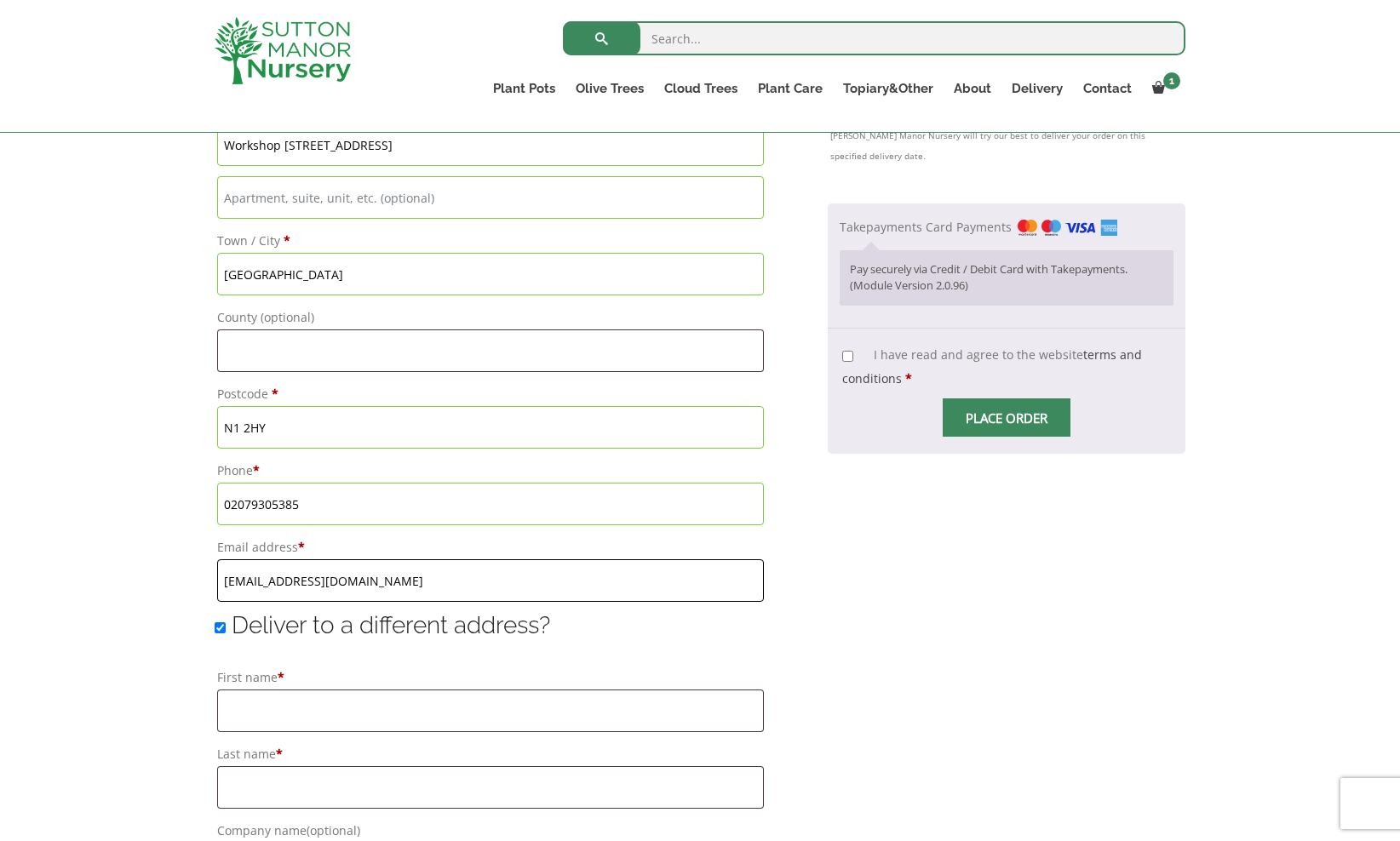
type input "[EMAIL_ADDRESS][DOMAIN_NAME]"
click at [153, 587] on div "Have a coupon? Click here to enter your code Apply coupon Billing details First…" at bounding box center [700, 551] width 1400 height 1820
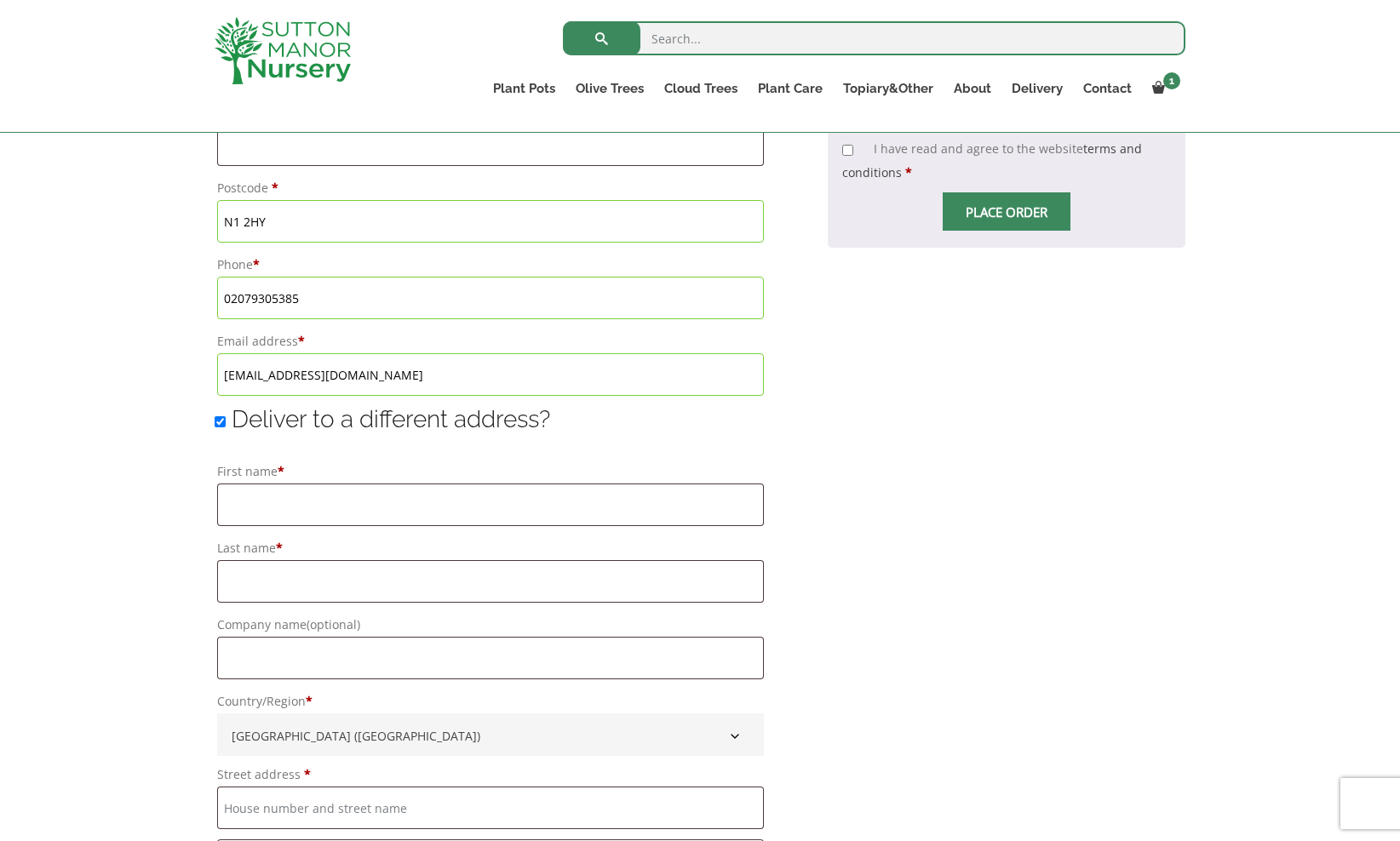
scroll to position [1044, 0]
click at [217, 423] on input "Deliver to a different address?" at bounding box center [220, 418] width 11 height 11
checkbox input "false"
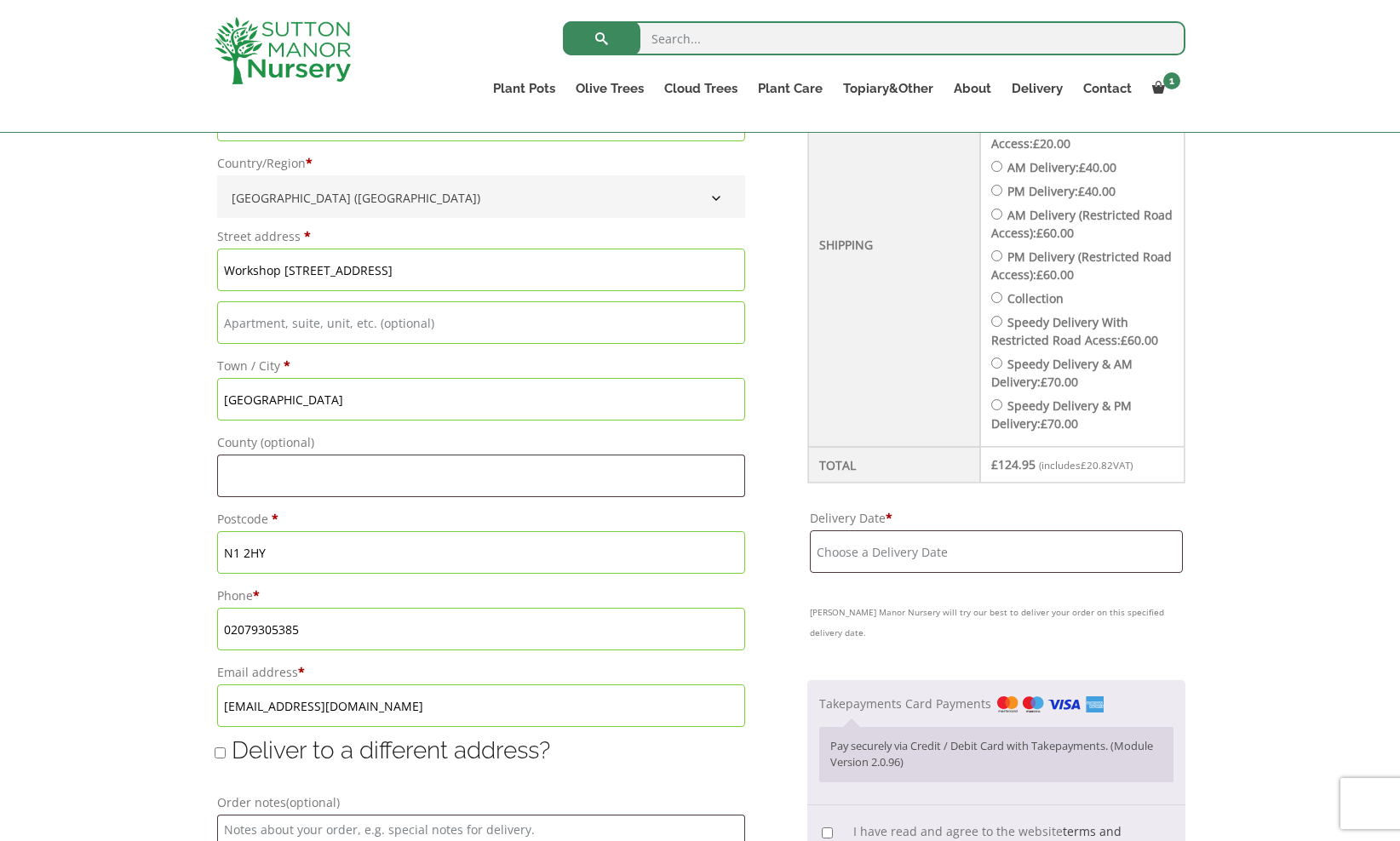
scroll to position [712, 0]
click at [899, 547] on input "Delivery Date *" at bounding box center [996, 548] width 373 height 43
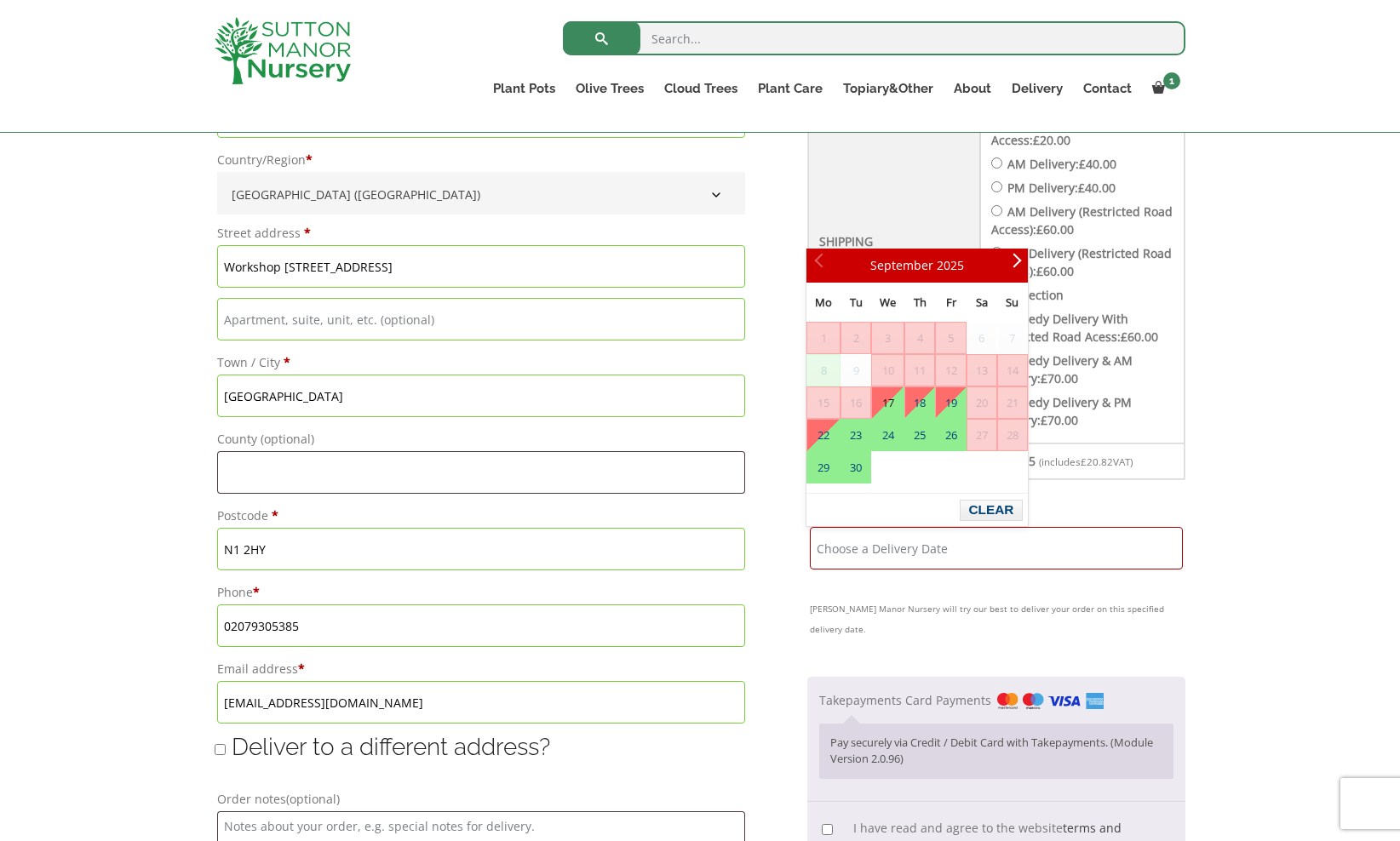
click at [898, 405] on link "17" at bounding box center [887, 403] width 32 height 31
type input "[DATE]"
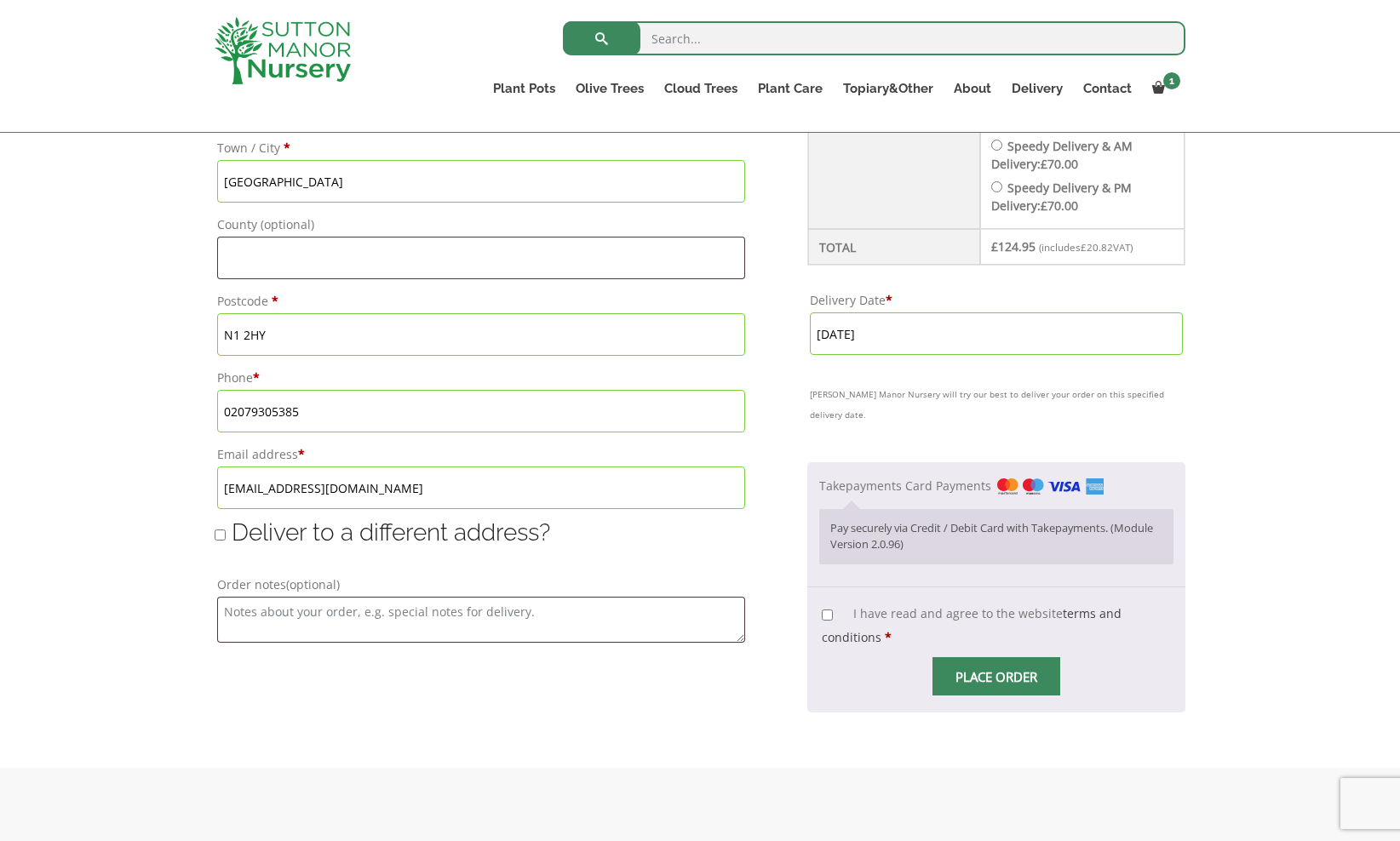
scroll to position [930, 0]
click at [822, 606] on input "I have read and agree to the website terms and conditions *" at bounding box center [827, 611] width 11 height 11
checkbox input "true"
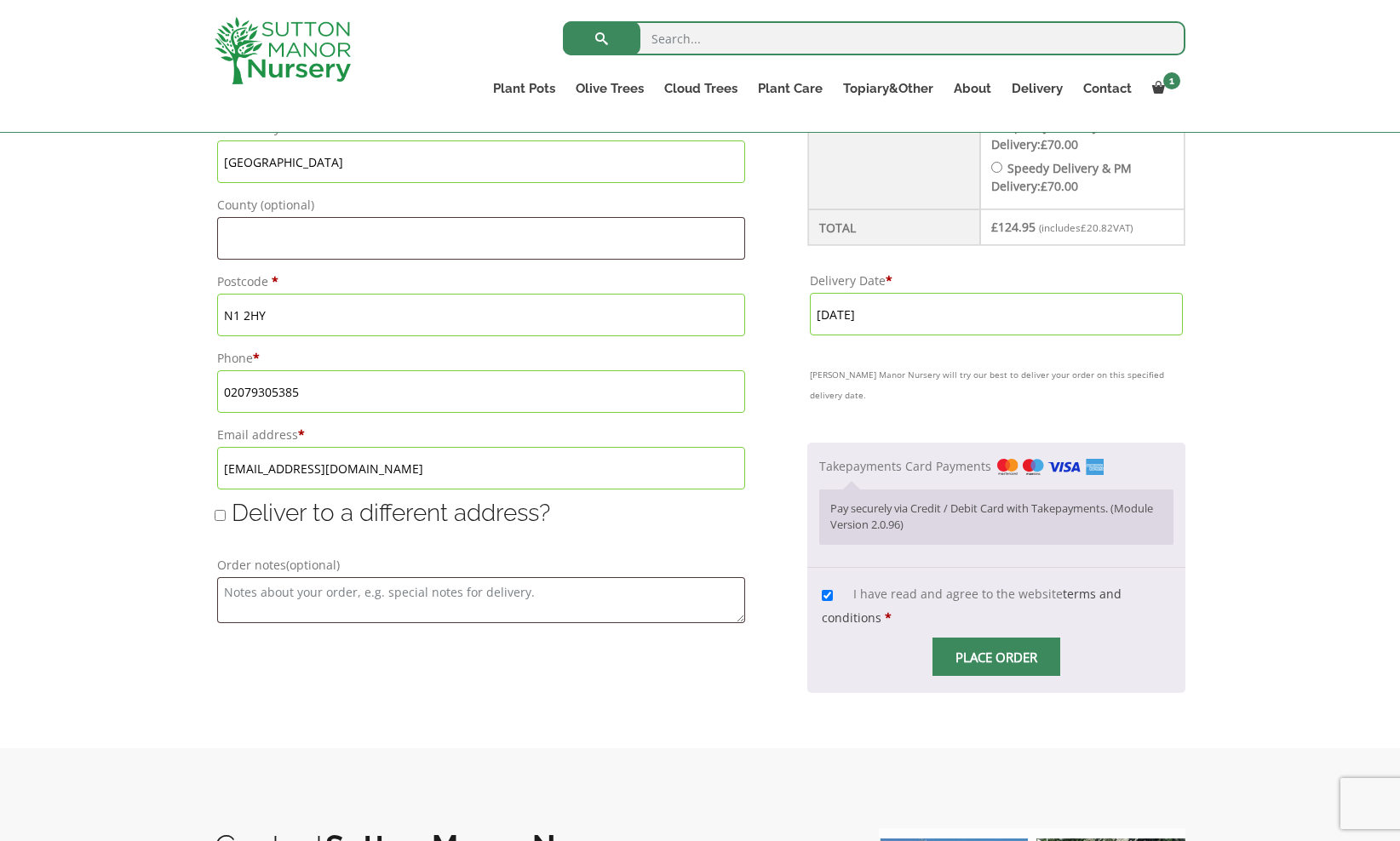
click at [977, 638] on input "Place order" at bounding box center [996, 656] width 128 height 38
